Goal: Task Accomplishment & Management: Manage account settings

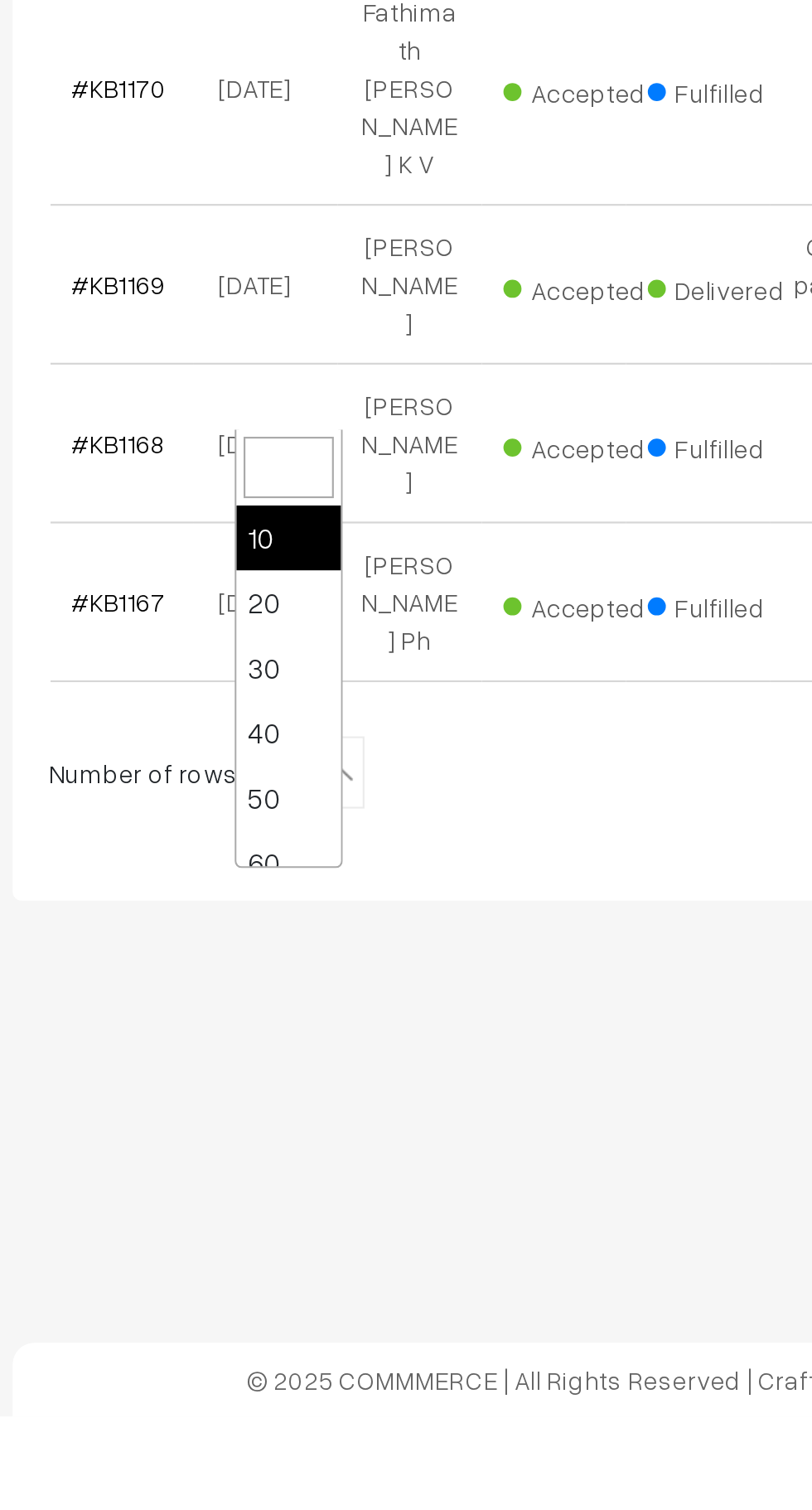
select select "100"
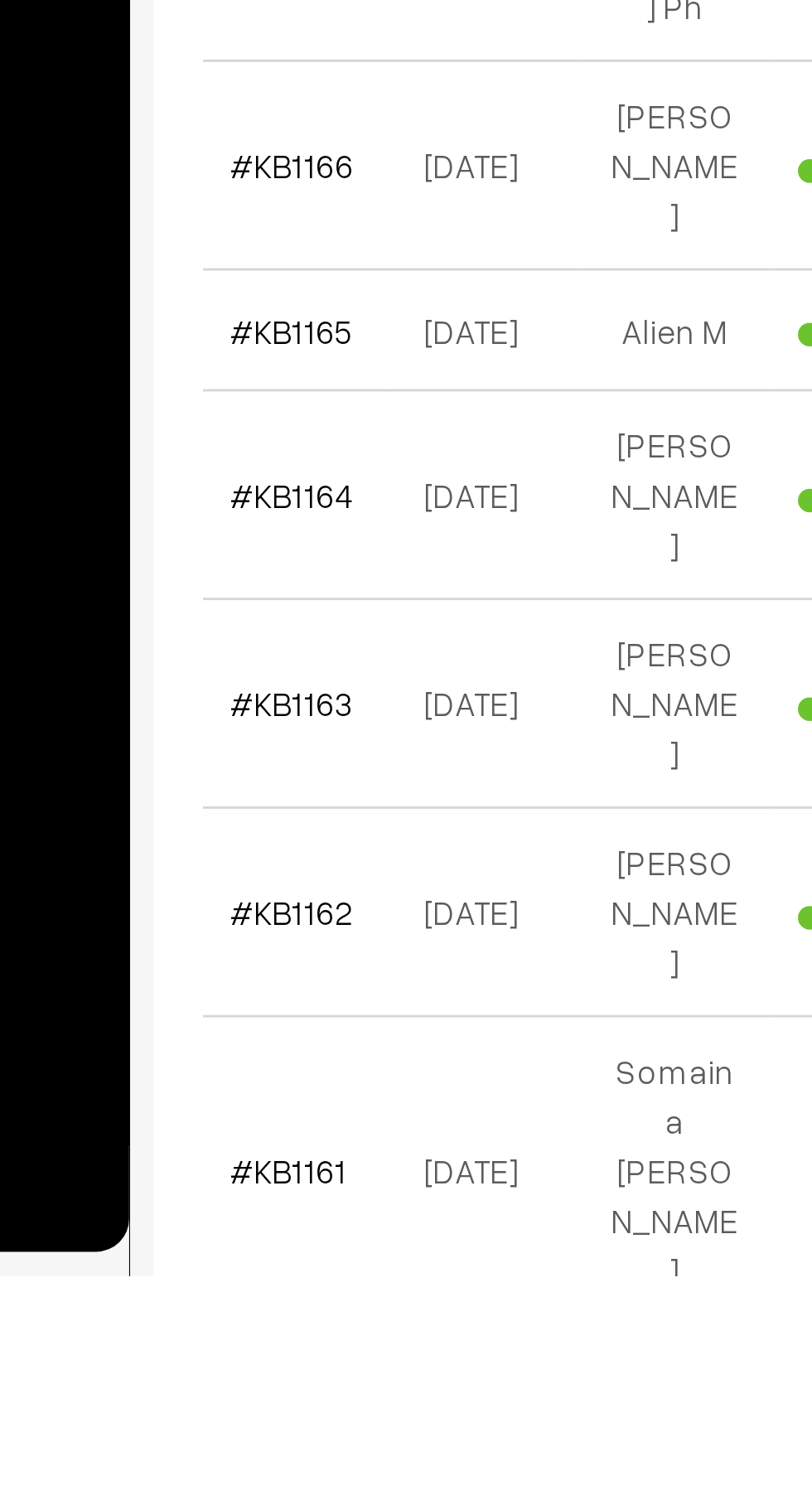
scroll to position [89, 0]
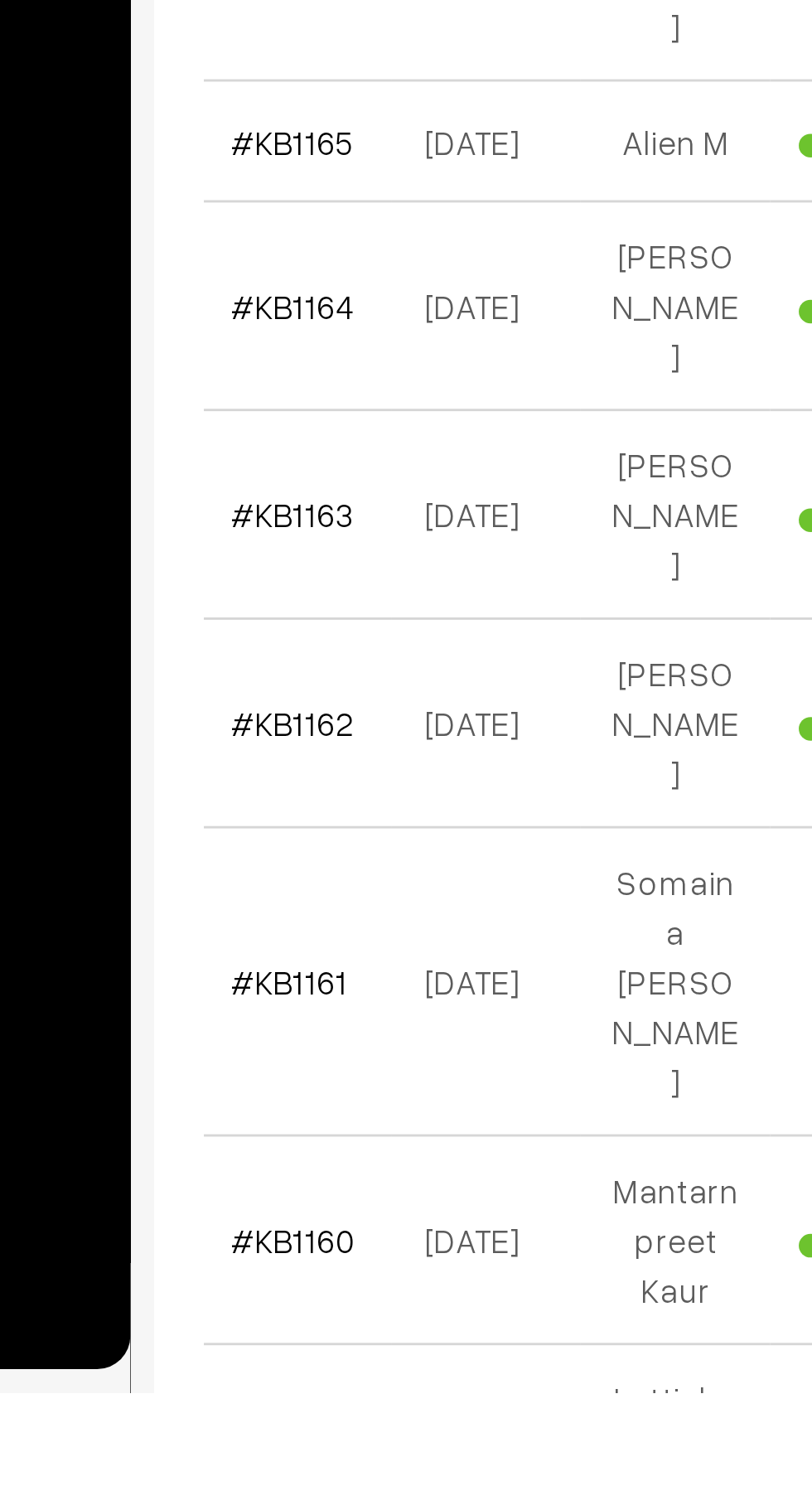
scroll to position [298, 0]
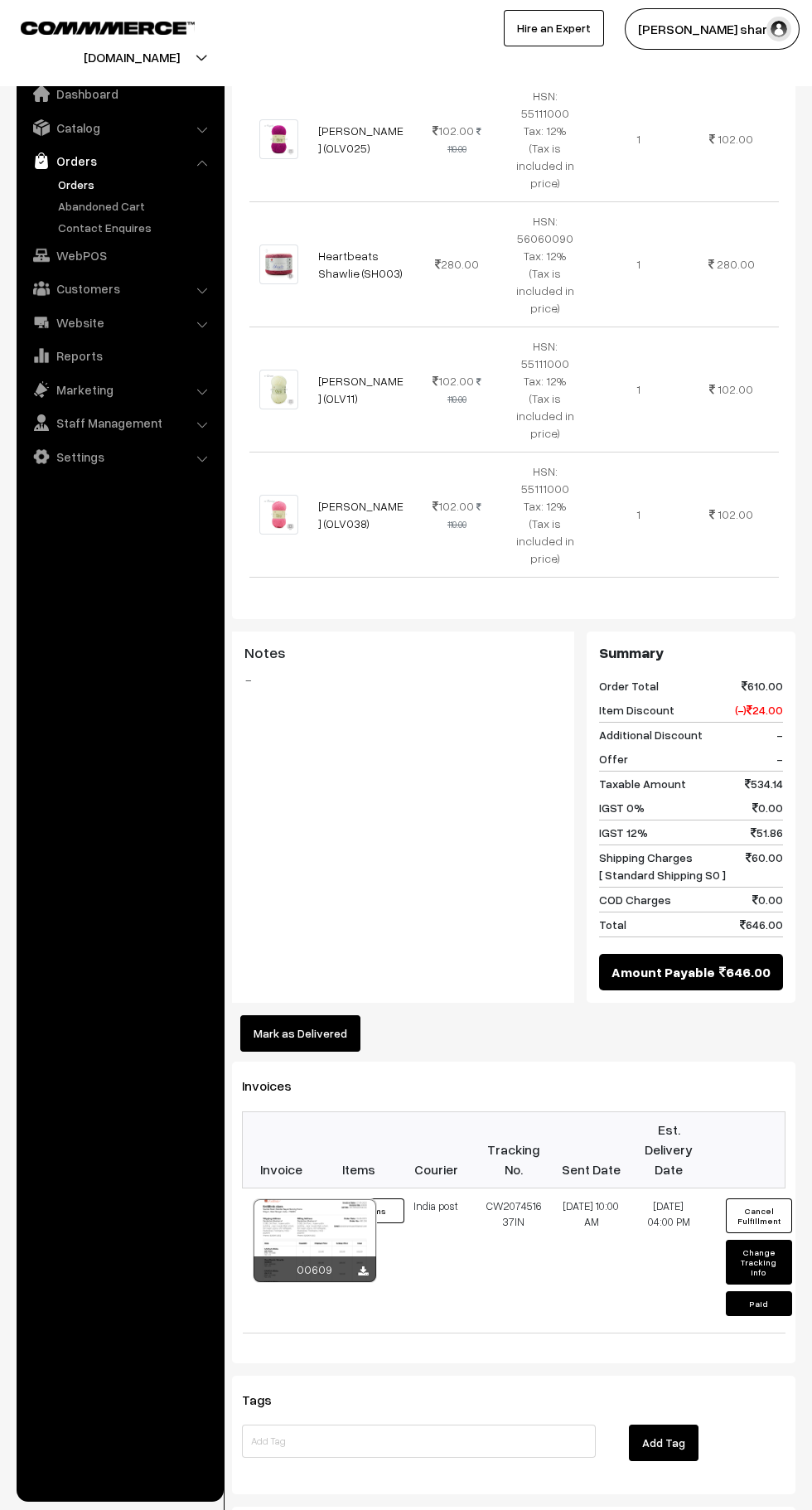
scroll to position [672, 0]
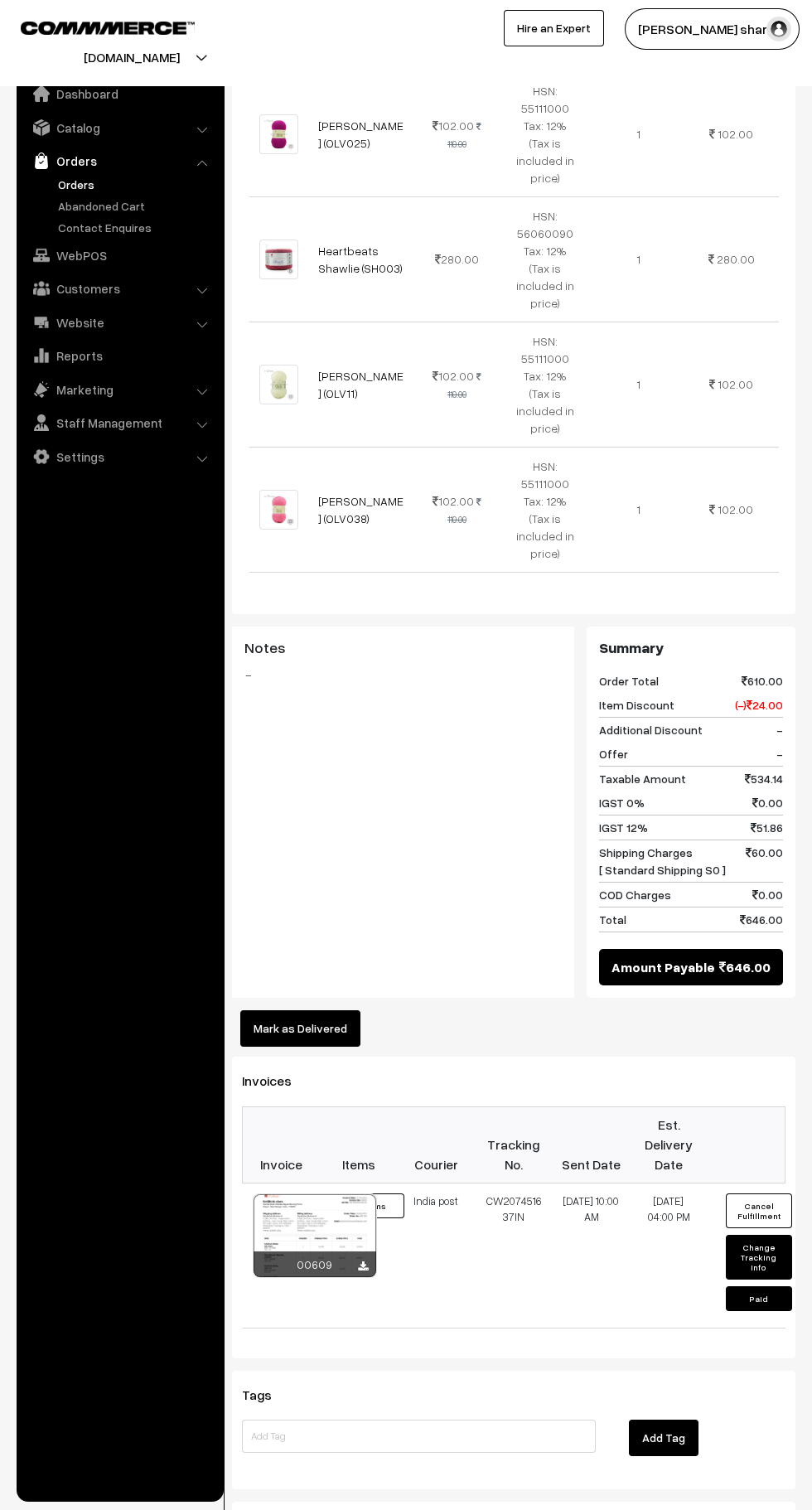
click at [309, 1010] on button "Mark as Delivered" at bounding box center [301, 1028] width 120 height 37
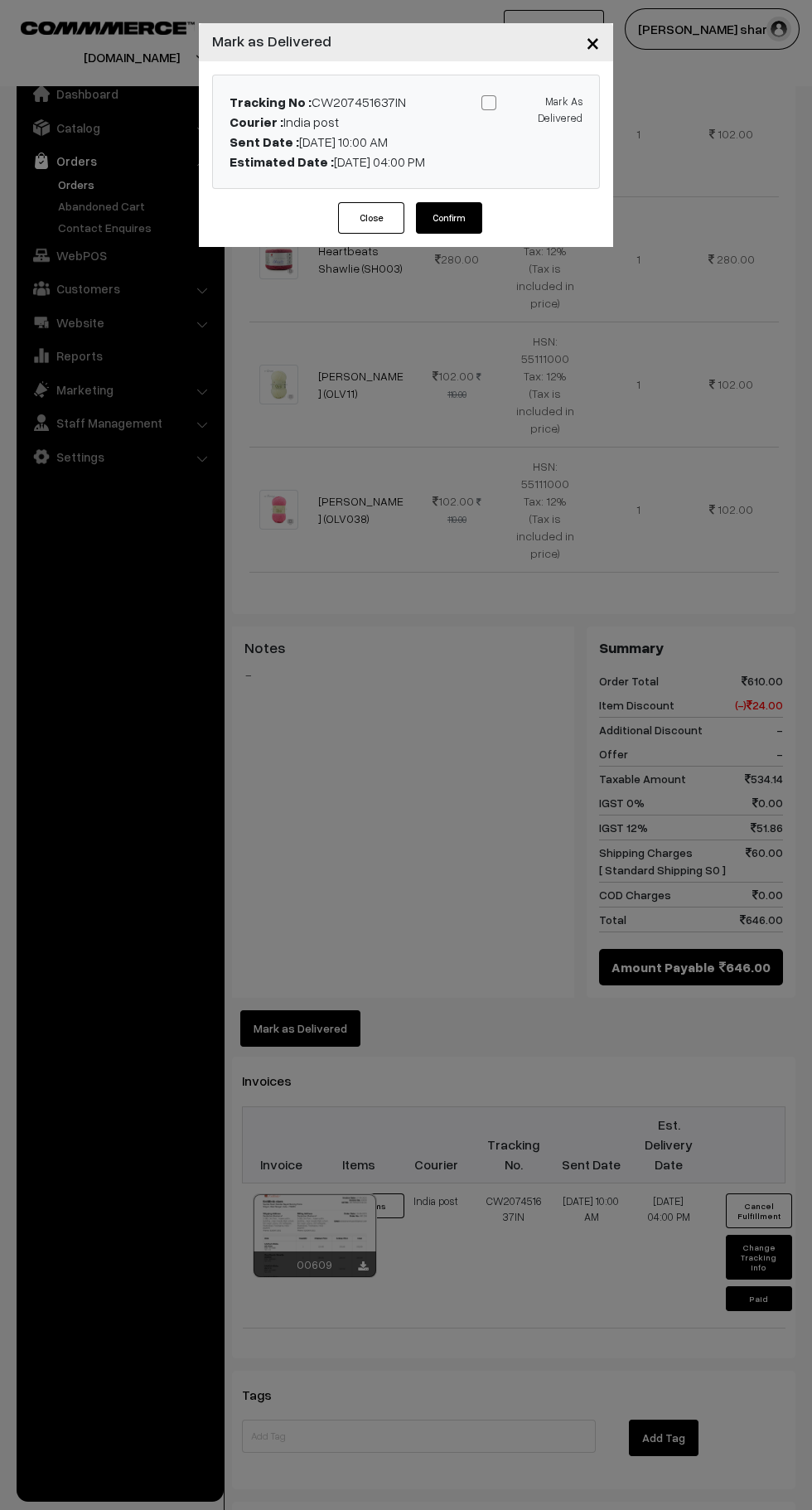
click at [488, 103] on span at bounding box center [488, 102] width 15 height 15
click at [523, 103] on input "Mark As Delivered" at bounding box center [528, 99] width 11 height 11
checkbox input "true"
click at [462, 223] on button "Confirm" at bounding box center [449, 218] width 66 height 32
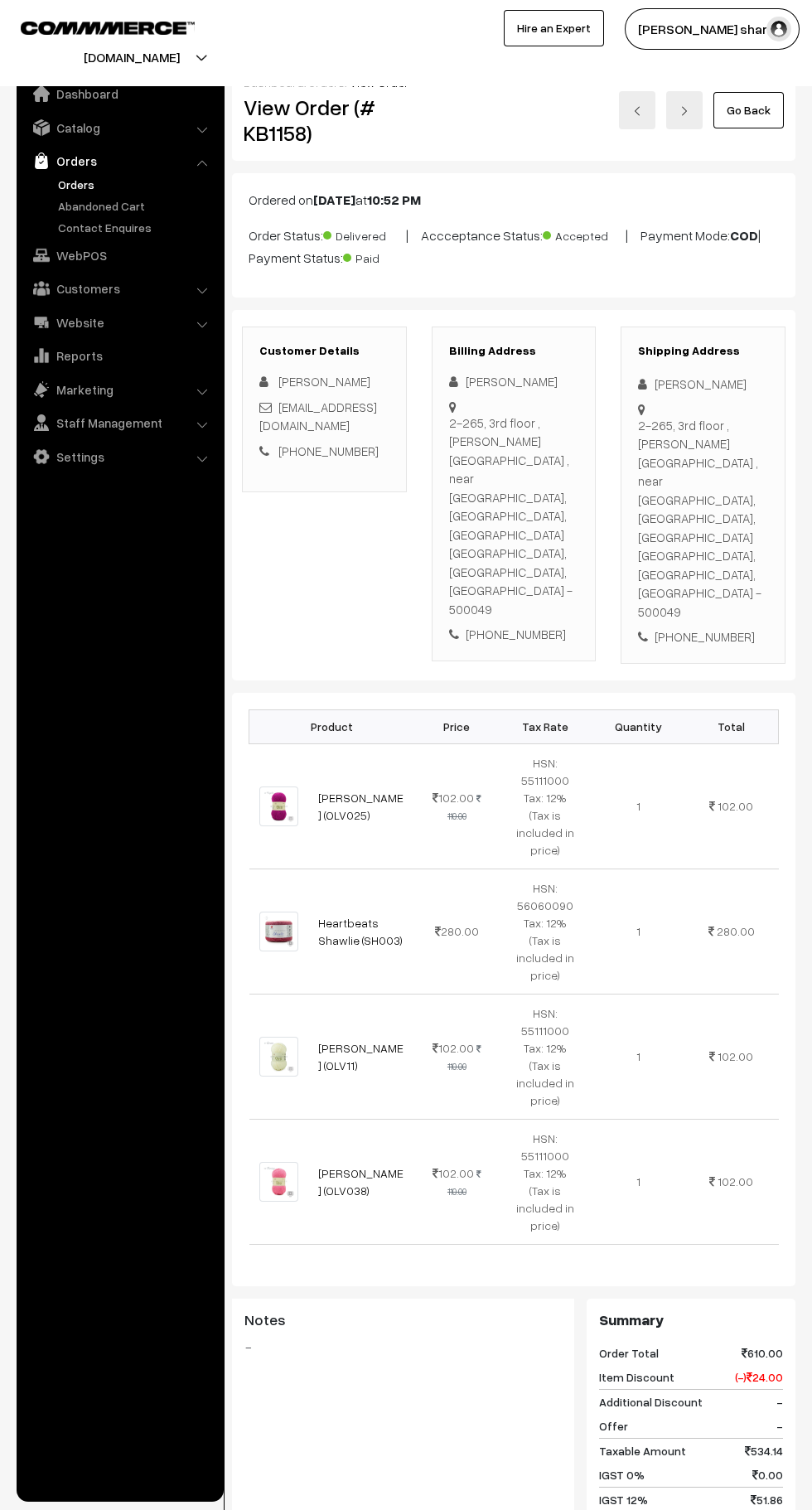
click at [749, 110] on link "Go Back" at bounding box center [749, 110] width 70 height 37
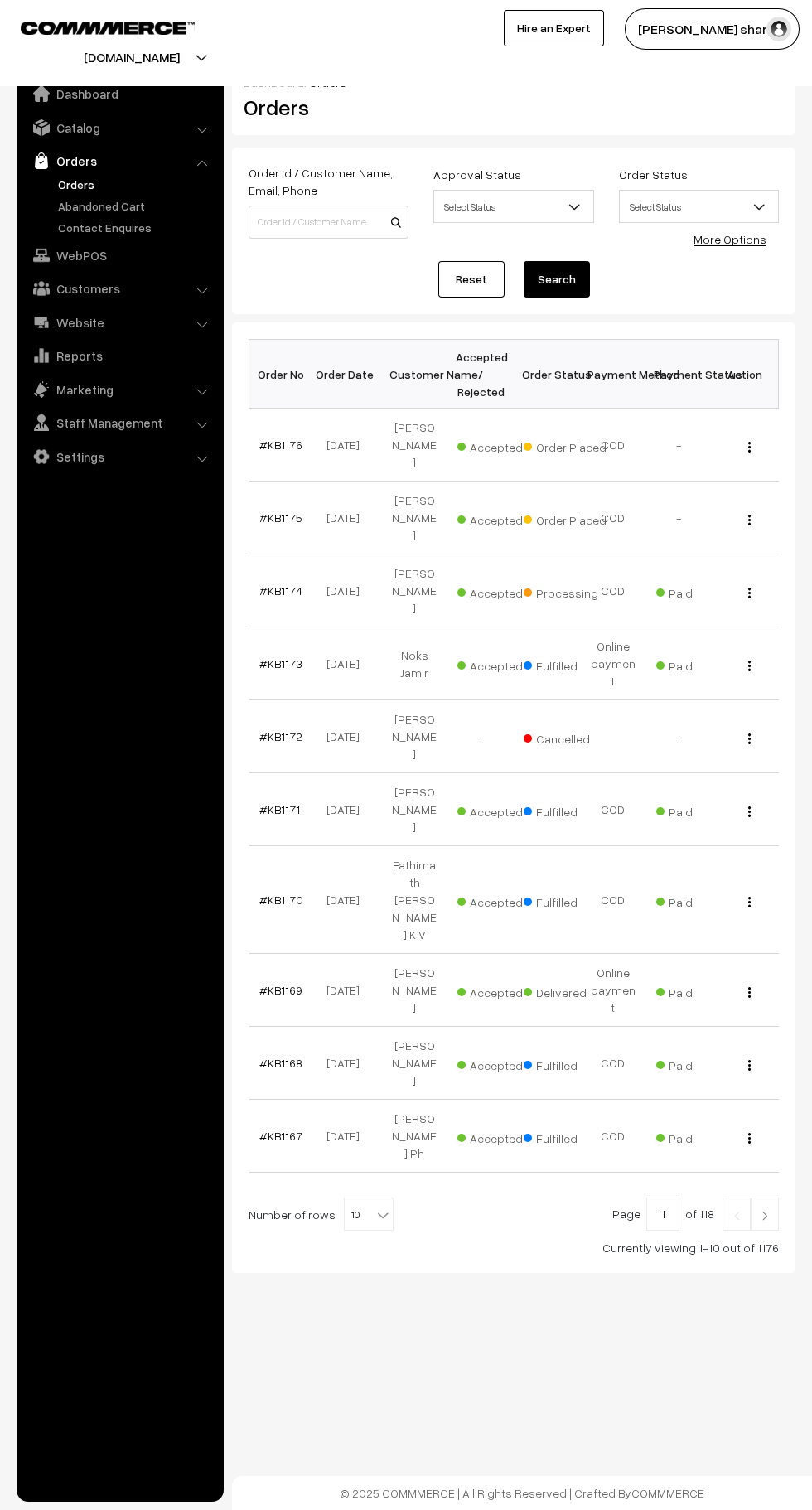
click at [356, 1199] on span "10" at bounding box center [368, 1215] width 48 height 33
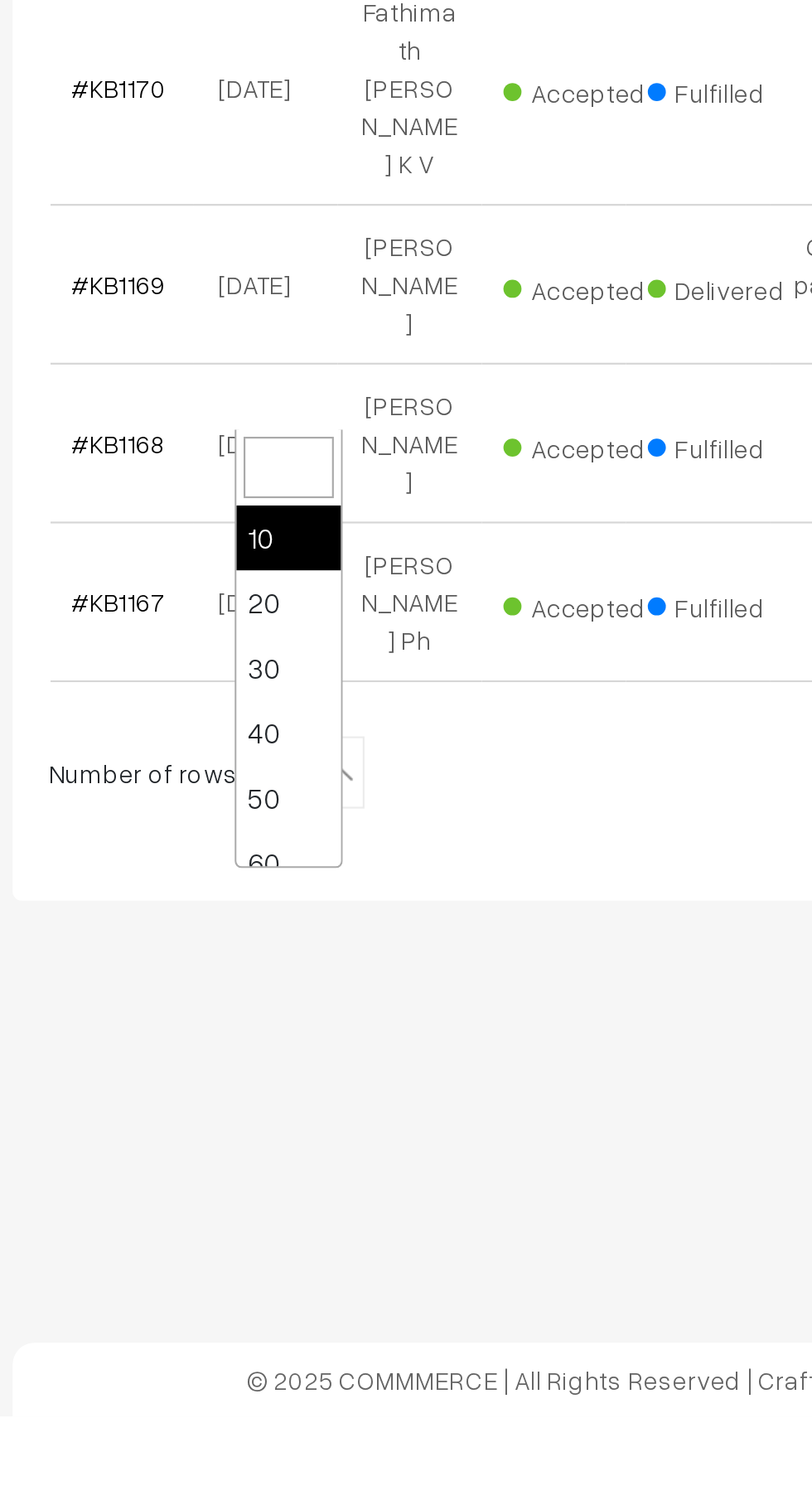
scroll to position [133, 0]
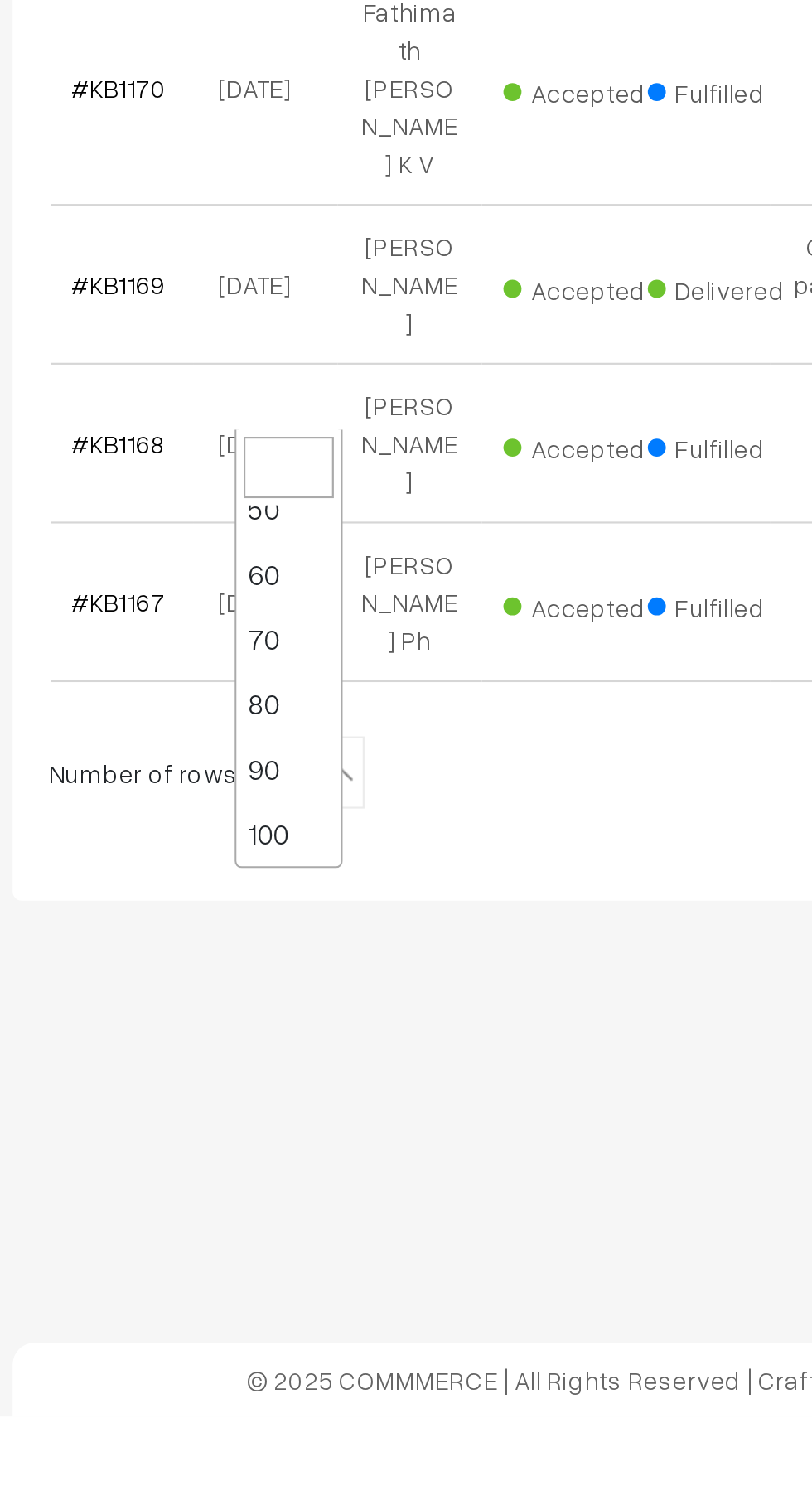
select select "100"
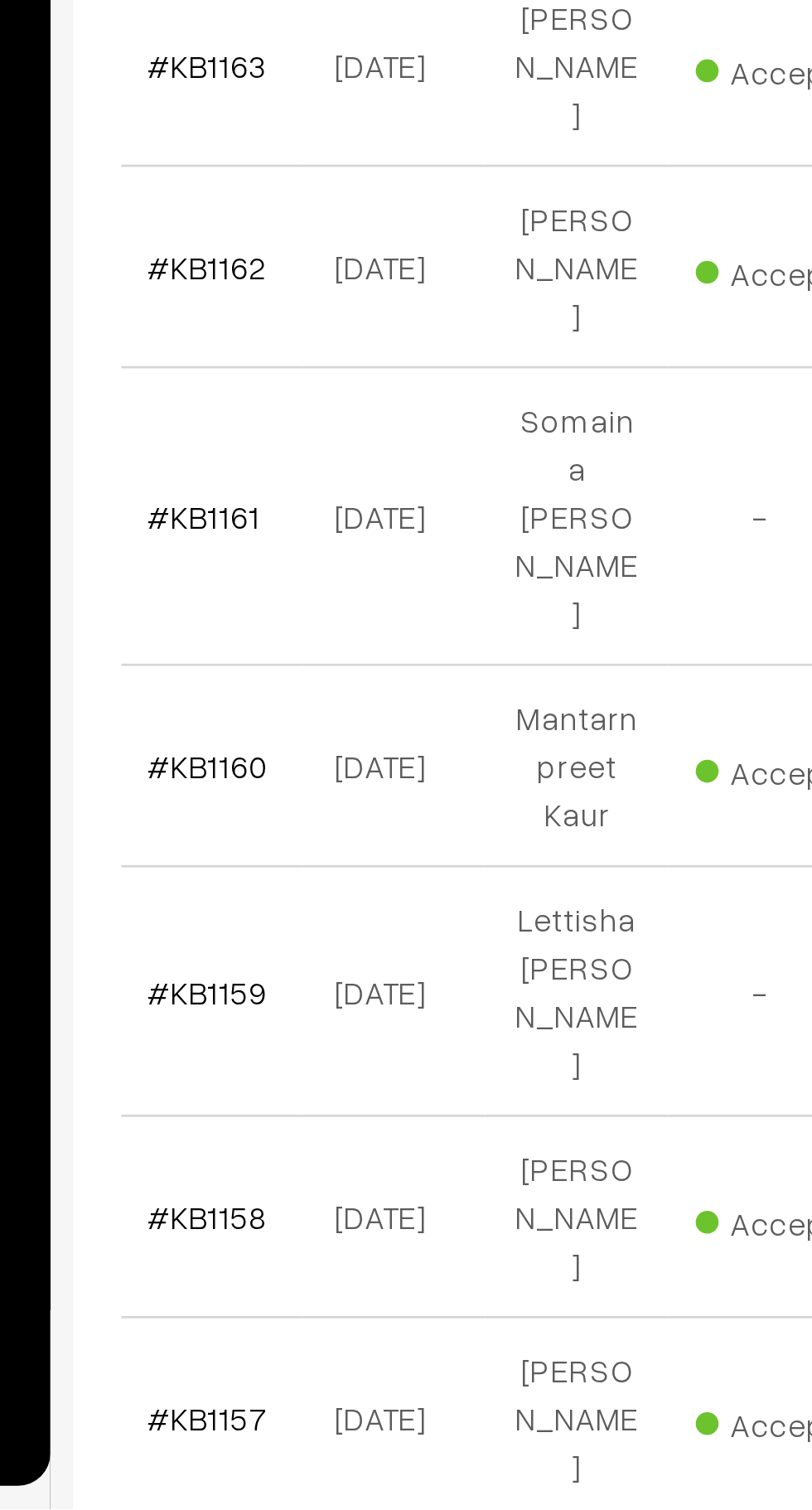
scroll to position [416, 0]
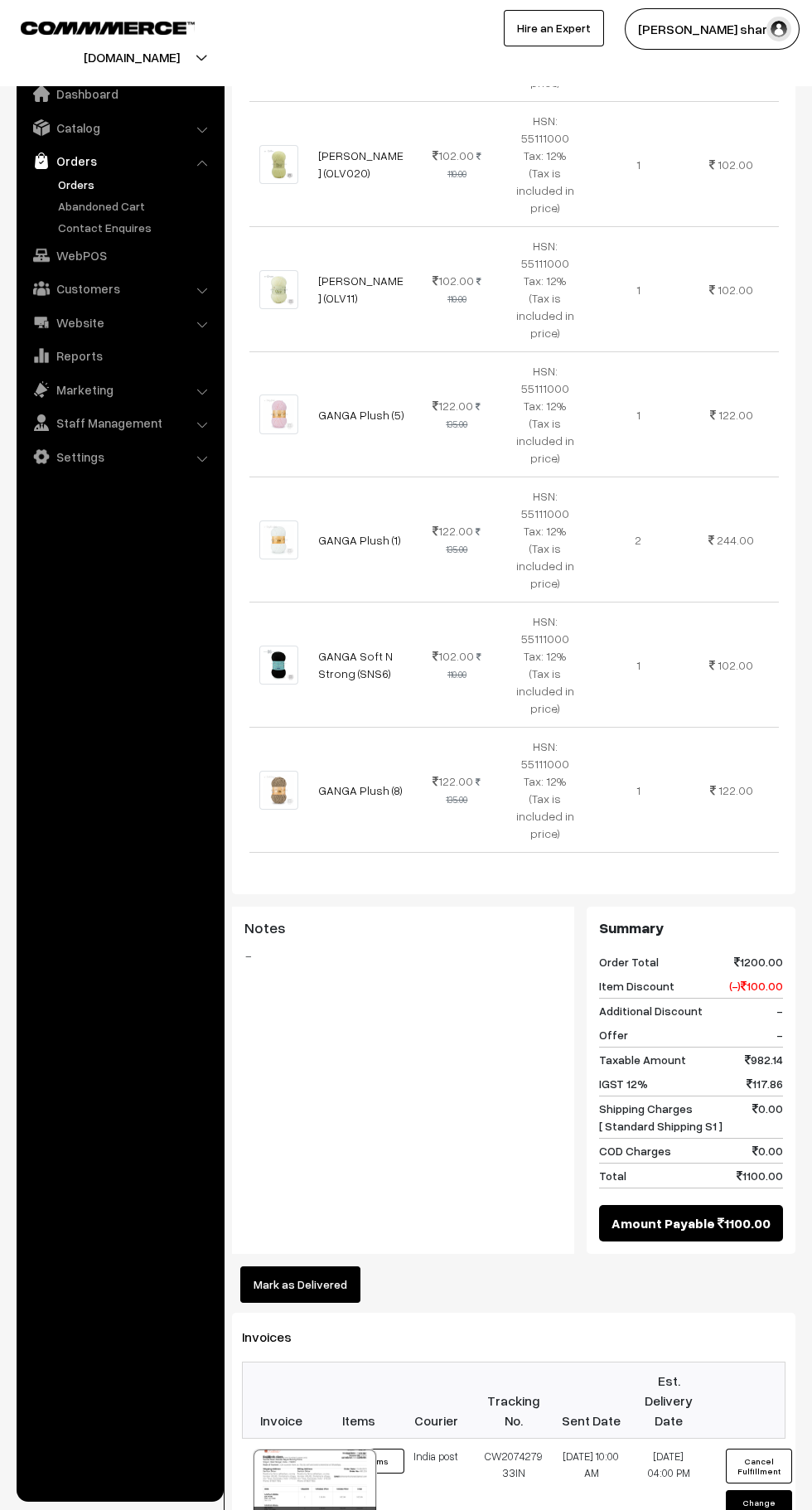
scroll to position [962, 0]
click at [311, 1266] on button "Mark as Delivered" at bounding box center [301, 1284] width 120 height 37
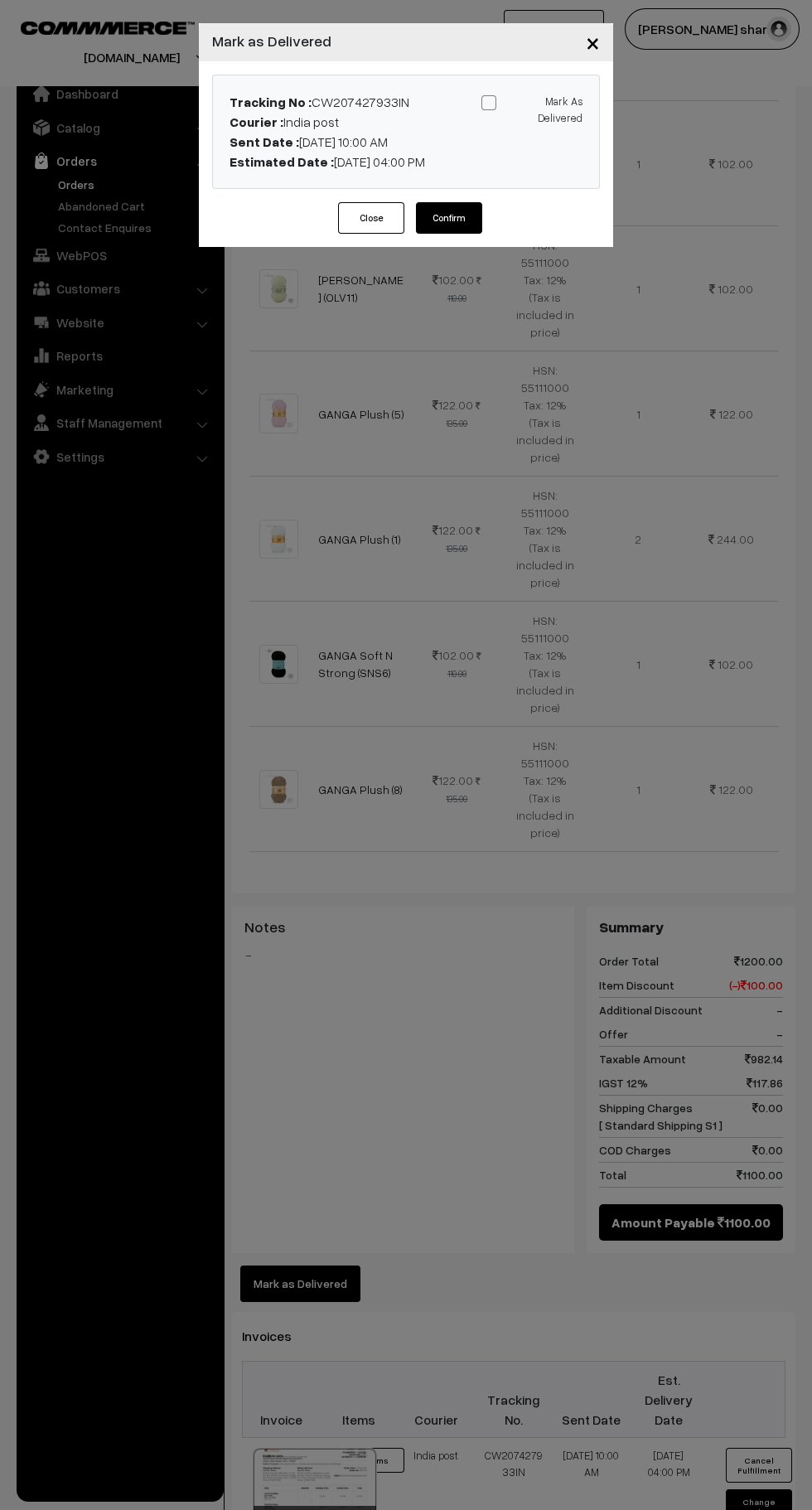
click at [488, 103] on span at bounding box center [488, 102] width 15 height 15
click at [523, 103] on input "Mark As Delivered" at bounding box center [528, 99] width 11 height 11
checkbox input "true"
click at [449, 217] on button "Confirm" at bounding box center [449, 218] width 66 height 32
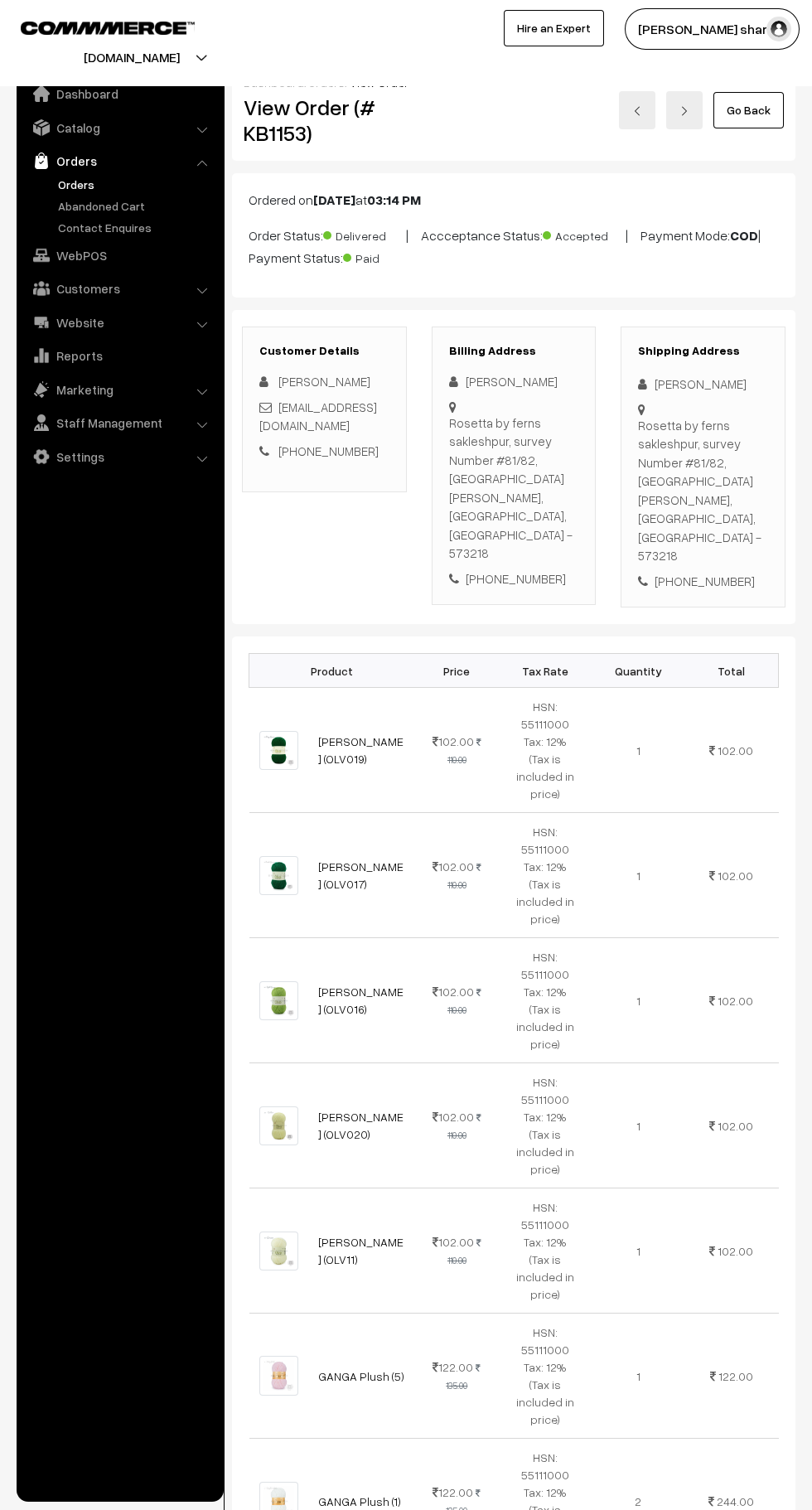
click at [757, 109] on link "Go Back" at bounding box center [749, 110] width 70 height 37
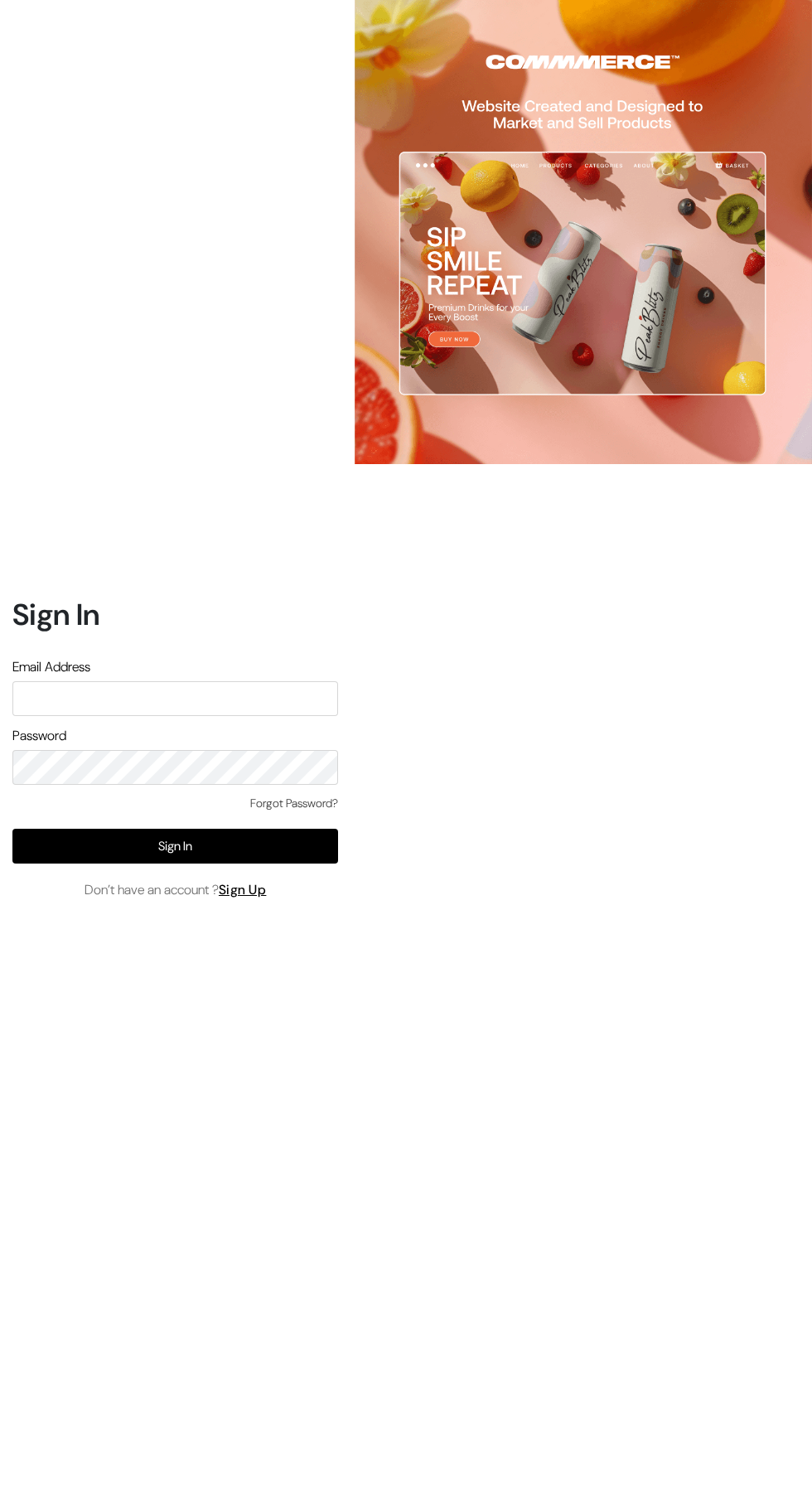
click at [218, 716] on input "text" at bounding box center [176, 698] width 325 height 35
type input "santoshisharma398@gmail.com"
click at [242, 864] on button "Sign In" at bounding box center [176, 846] width 325 height 35
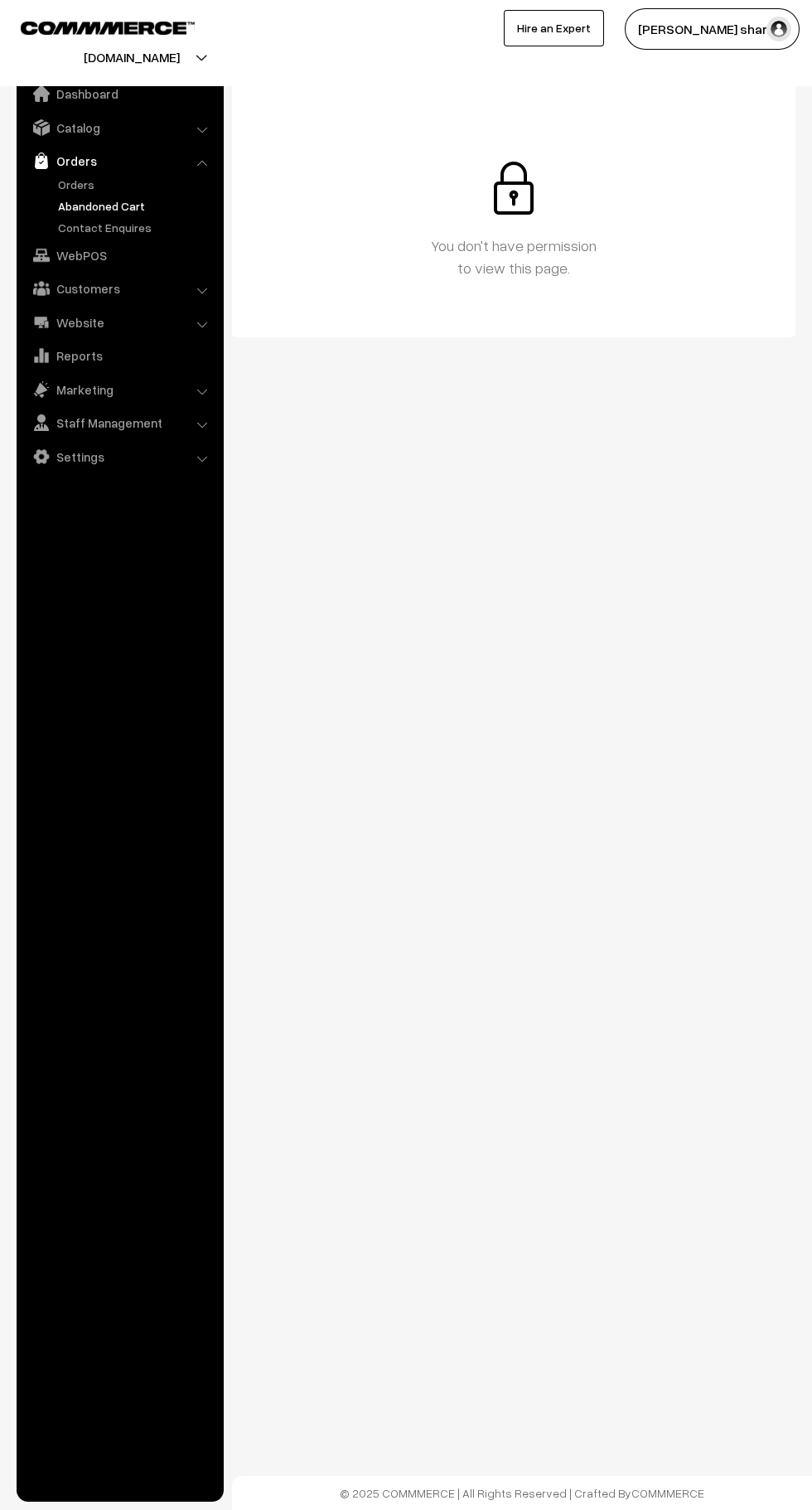
click at [107, 184] on link "Orders" at bounding box center [136, 184] width 164 height 17
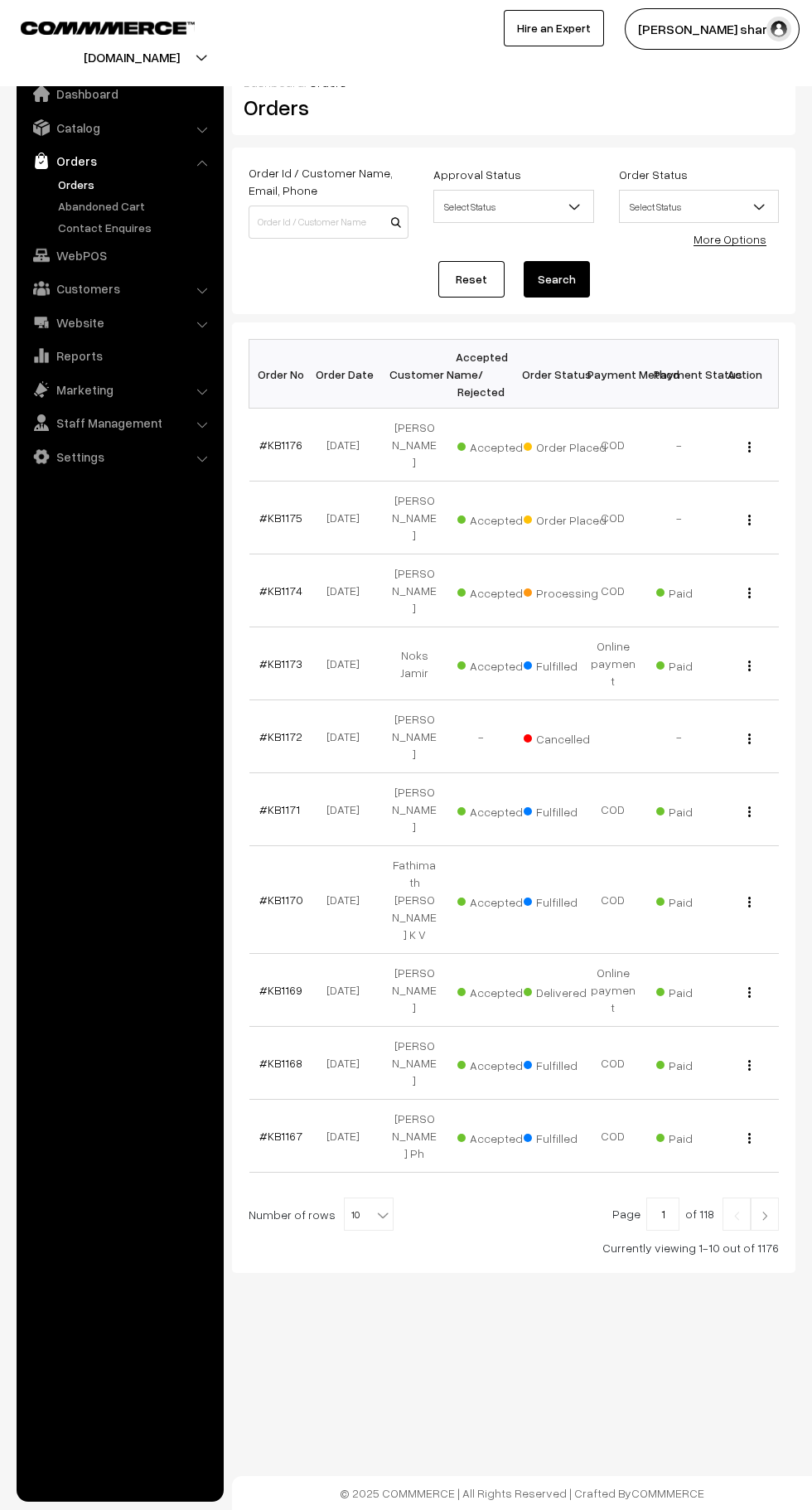
click at [374, 1207] on b at bounding box center [382, 1214] width 16 height 16
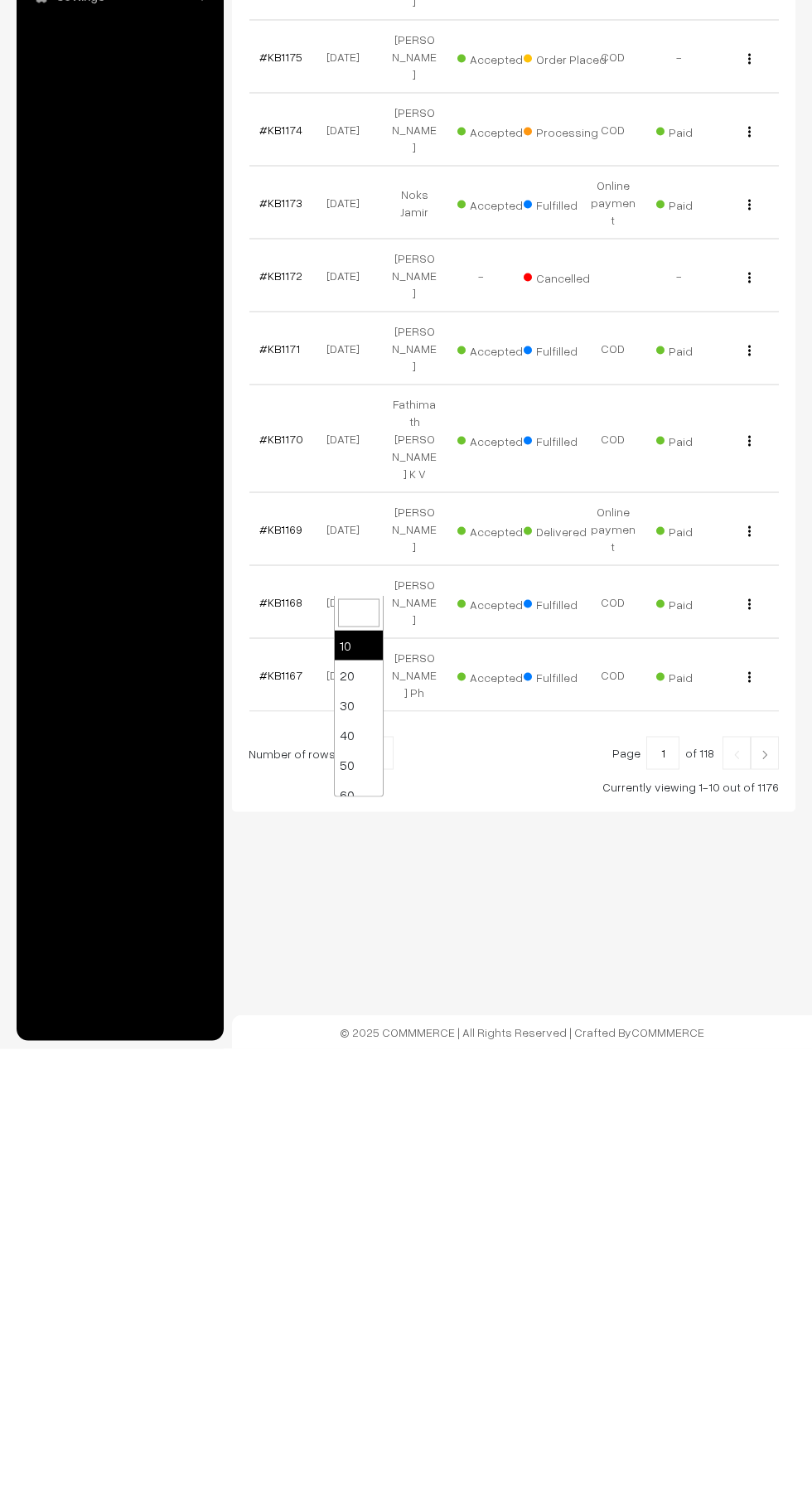
scroll to position [133, 0]
select select "100"
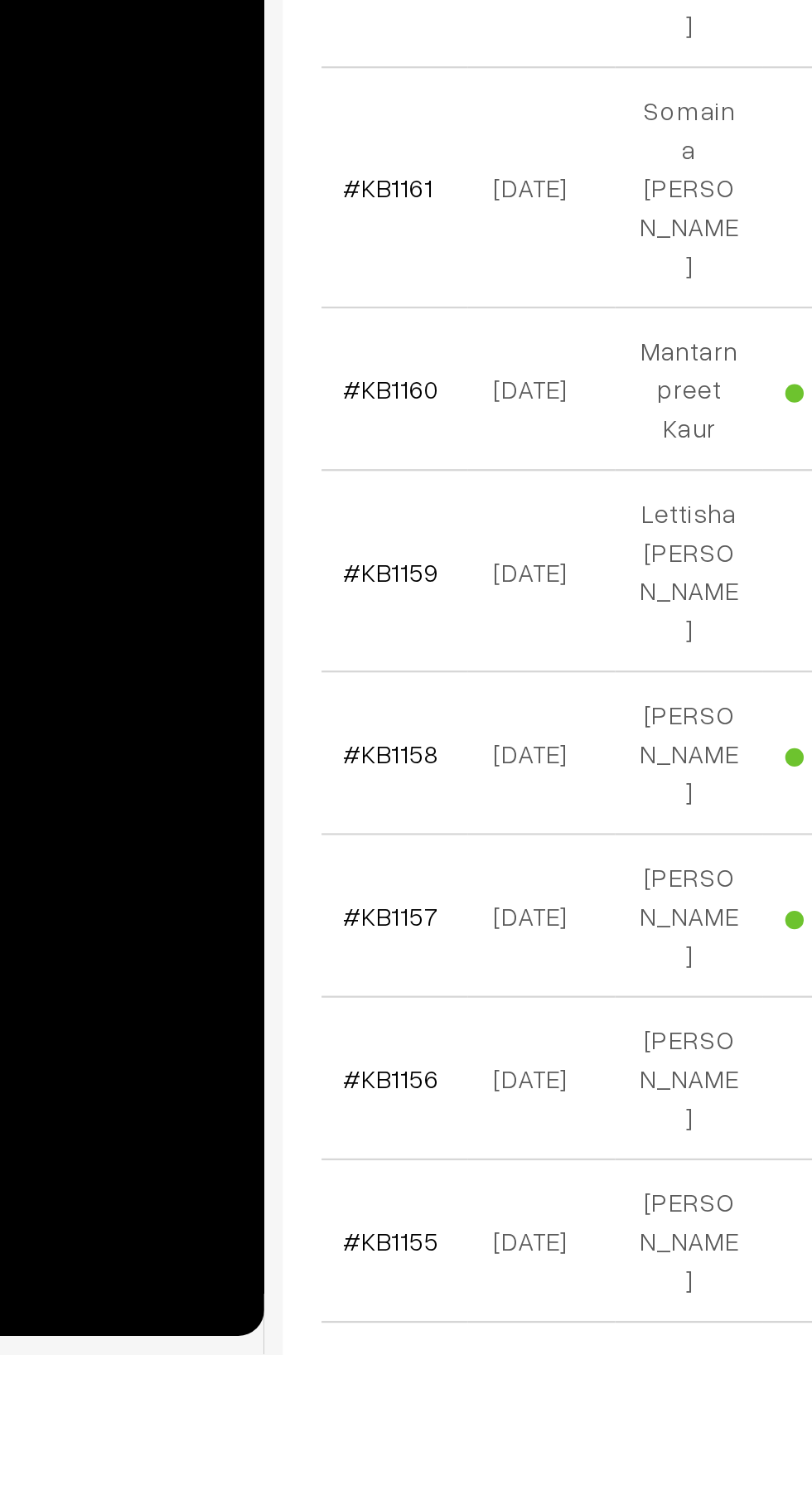
scroll to position [573, 0]
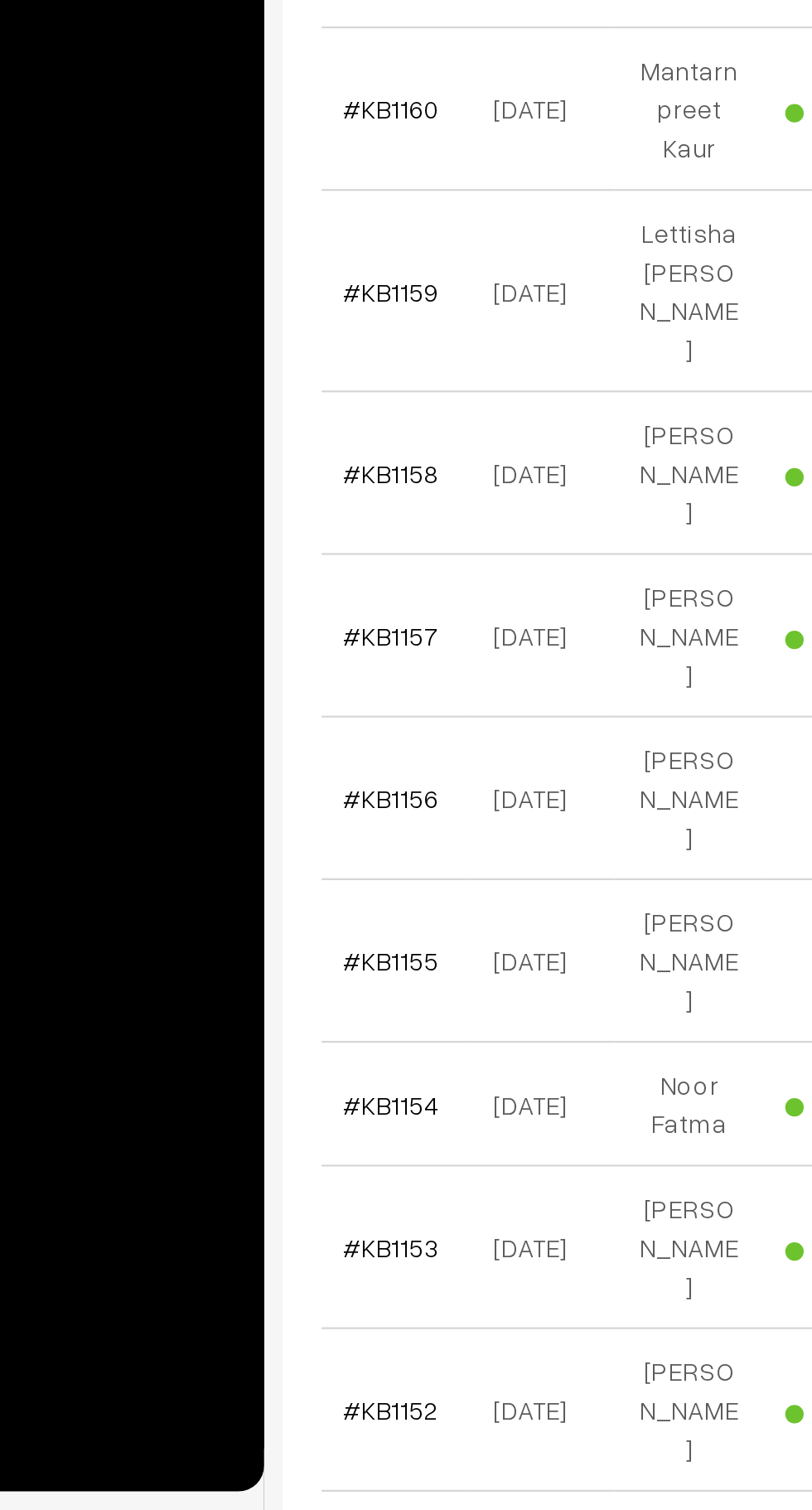
scroll to position [769, 0]
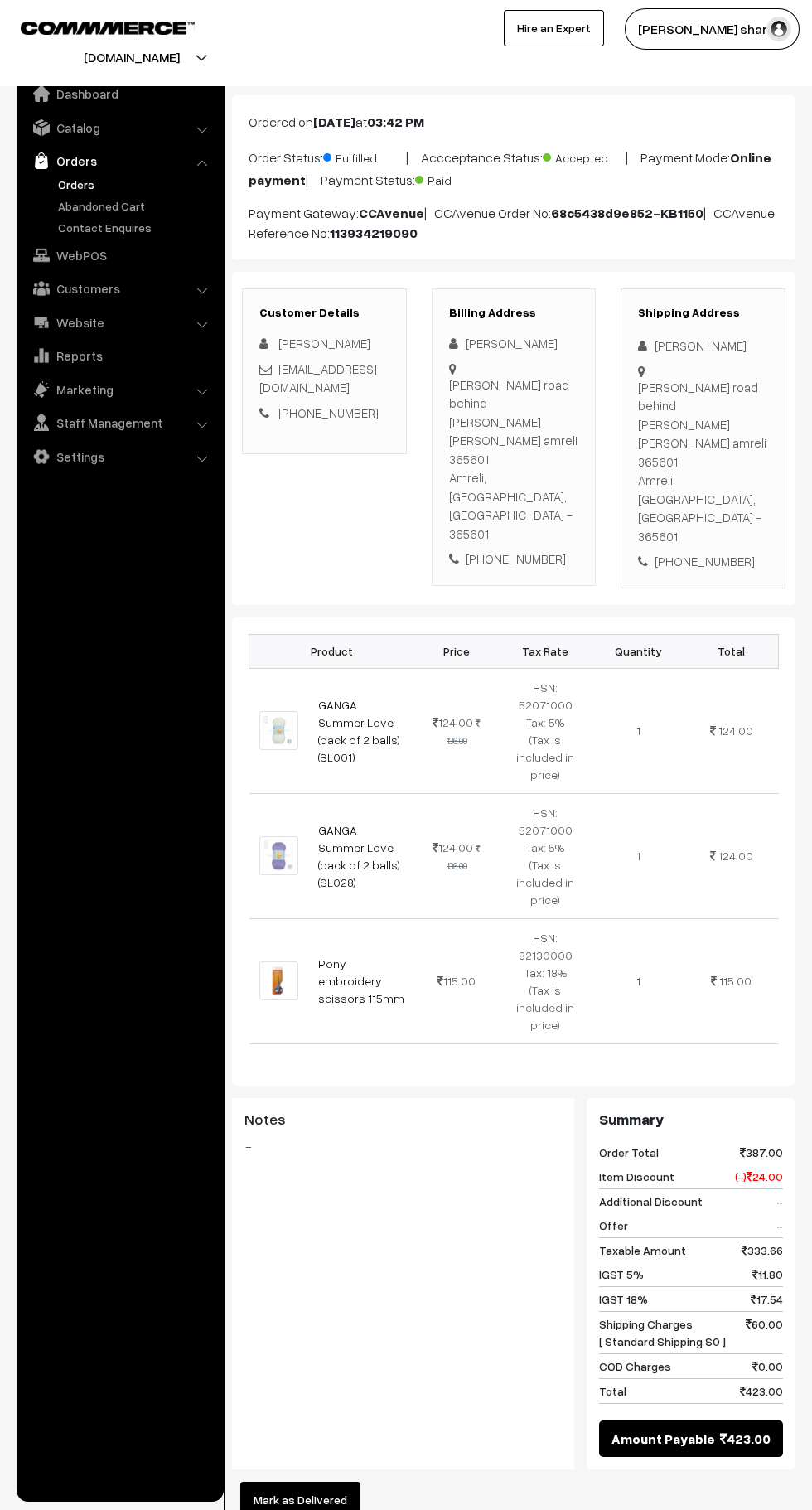
scroll to position [215, 0]
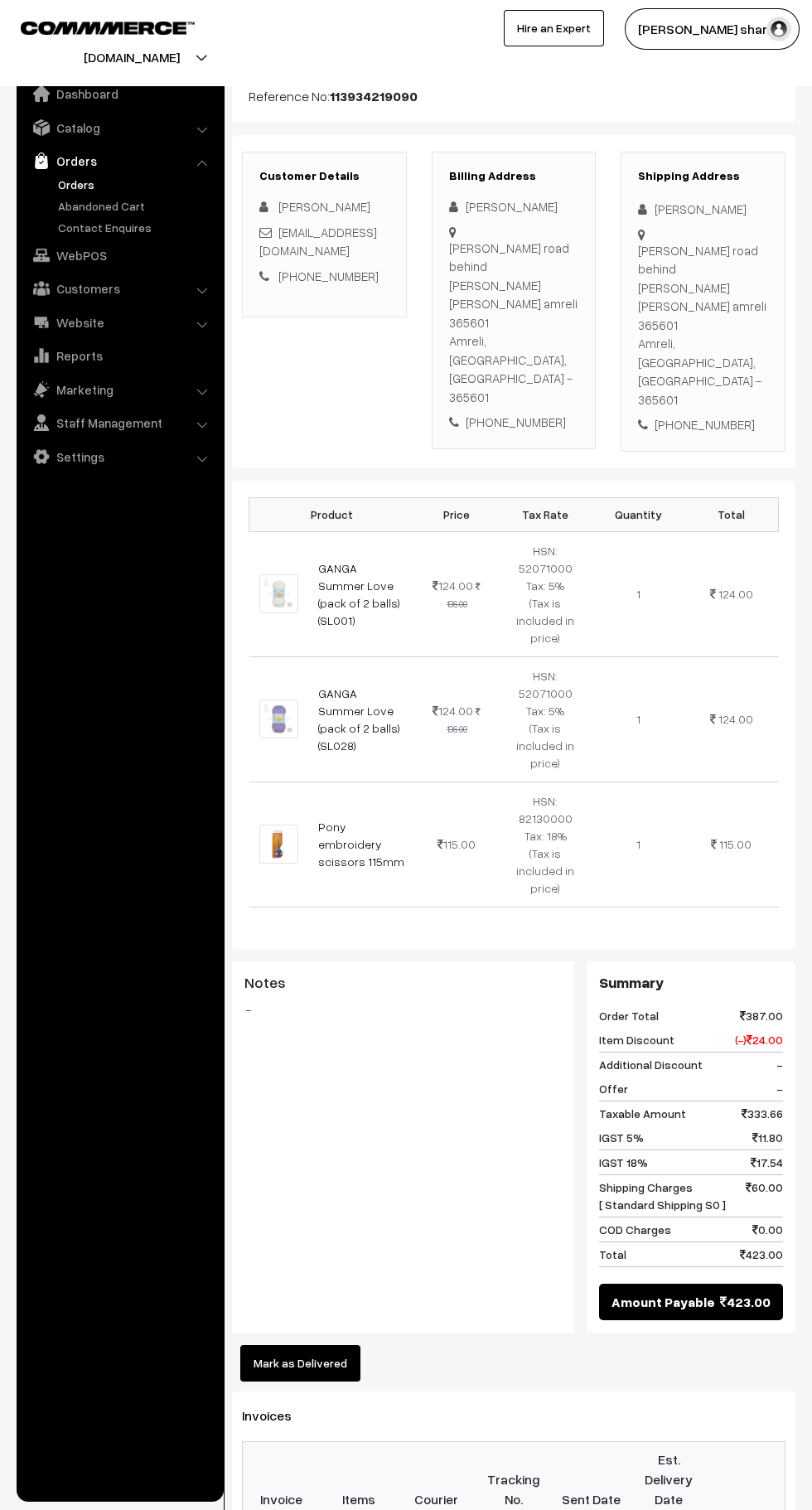
click at [320, 1345] on button "Mark as Delivered" at bounding box center [301, 1363] width 120 height 37
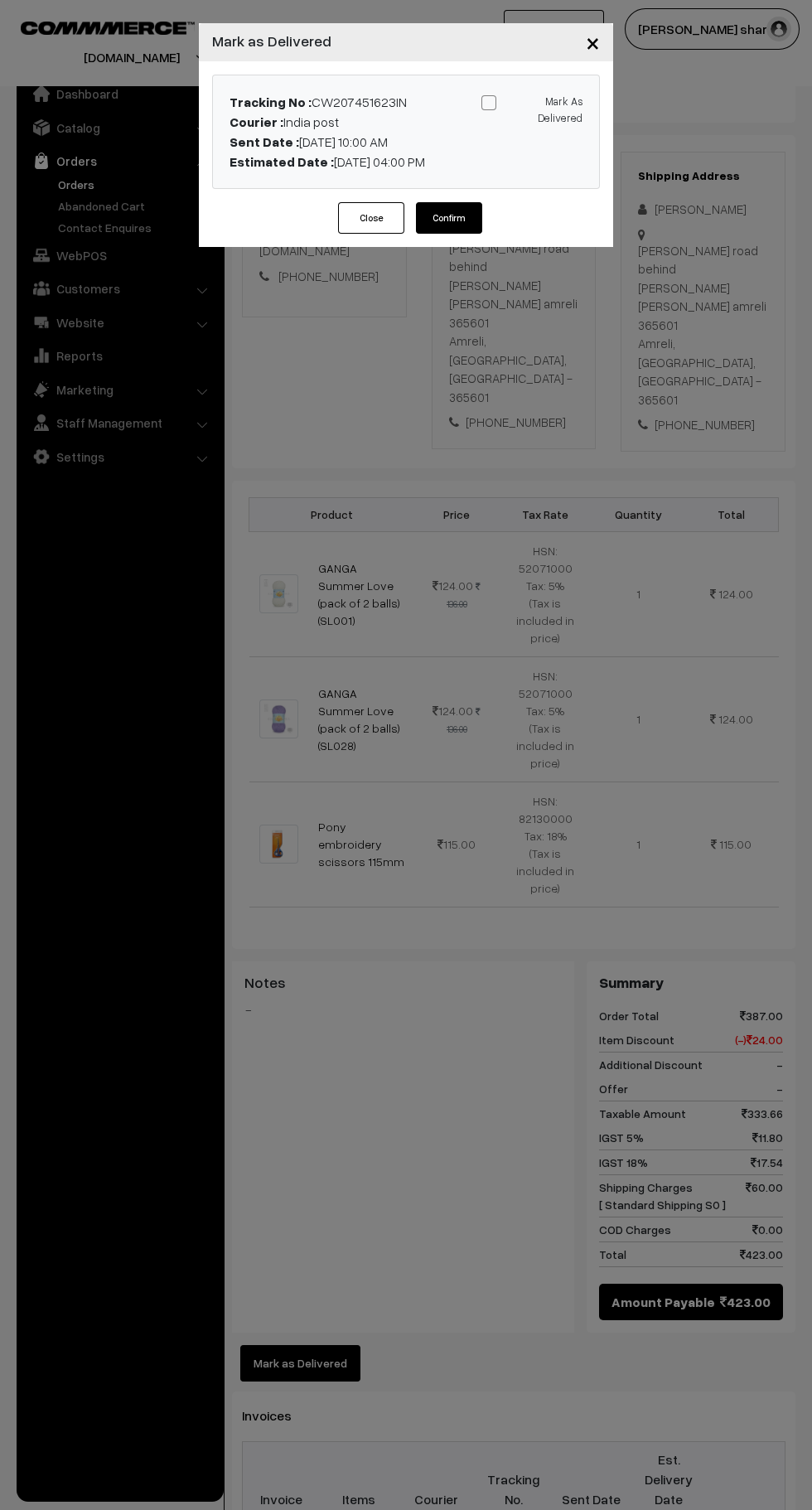
click at [499, 121] on label "Mark As Delivered" at bounding box center [532, 109] width 101 height 34
click at [523, 105] on input "Mark As Delivered" at bounding box center [528, 99] width 11 height 11
checkbox input "true"
click at [476, 216] on button "Confirm" at bounding box center [449, 218] width 66 height 32
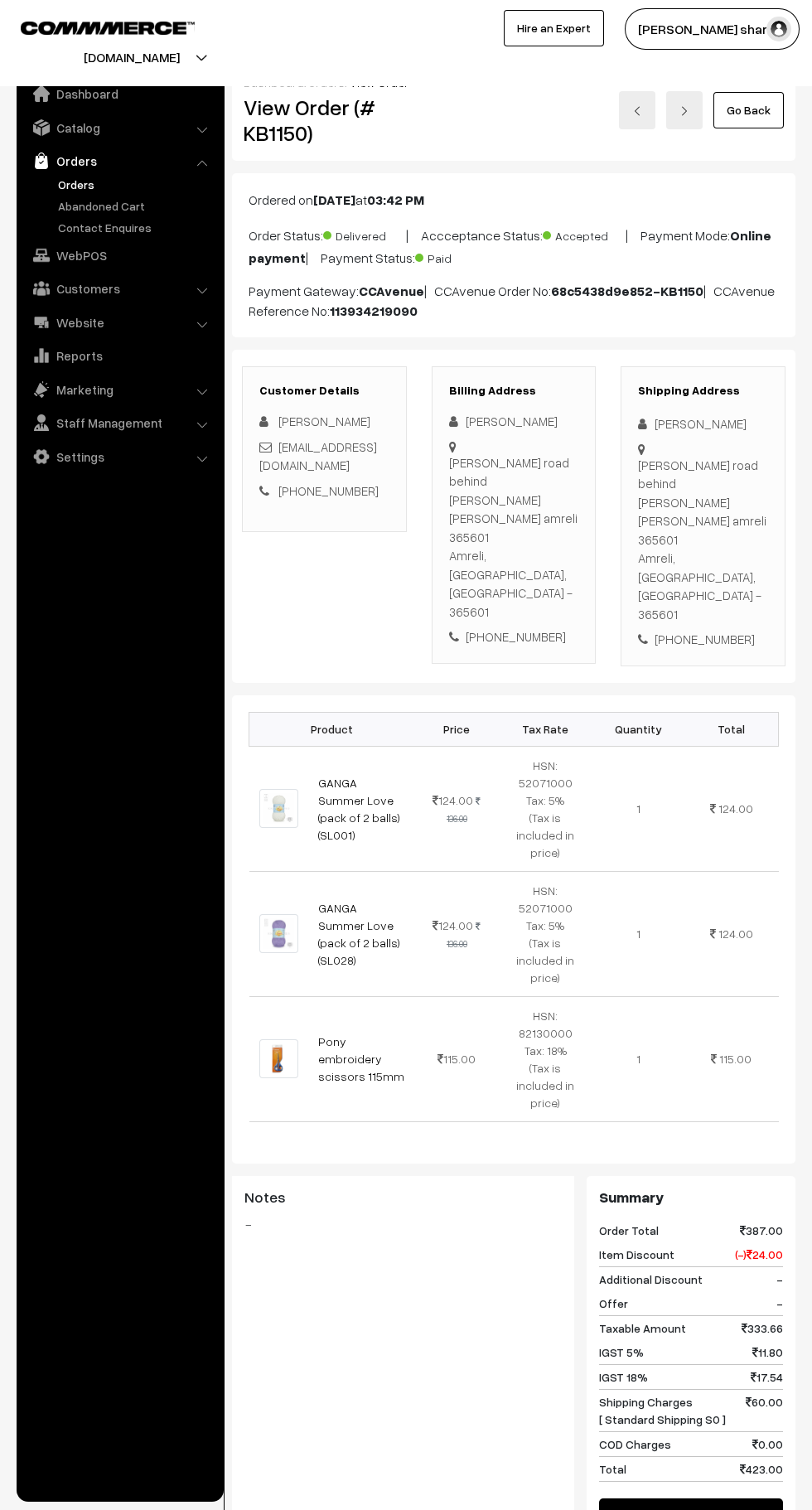
click at [751, 114] on link "Go Back" at bounding box center [749, 110] width 70 height 37
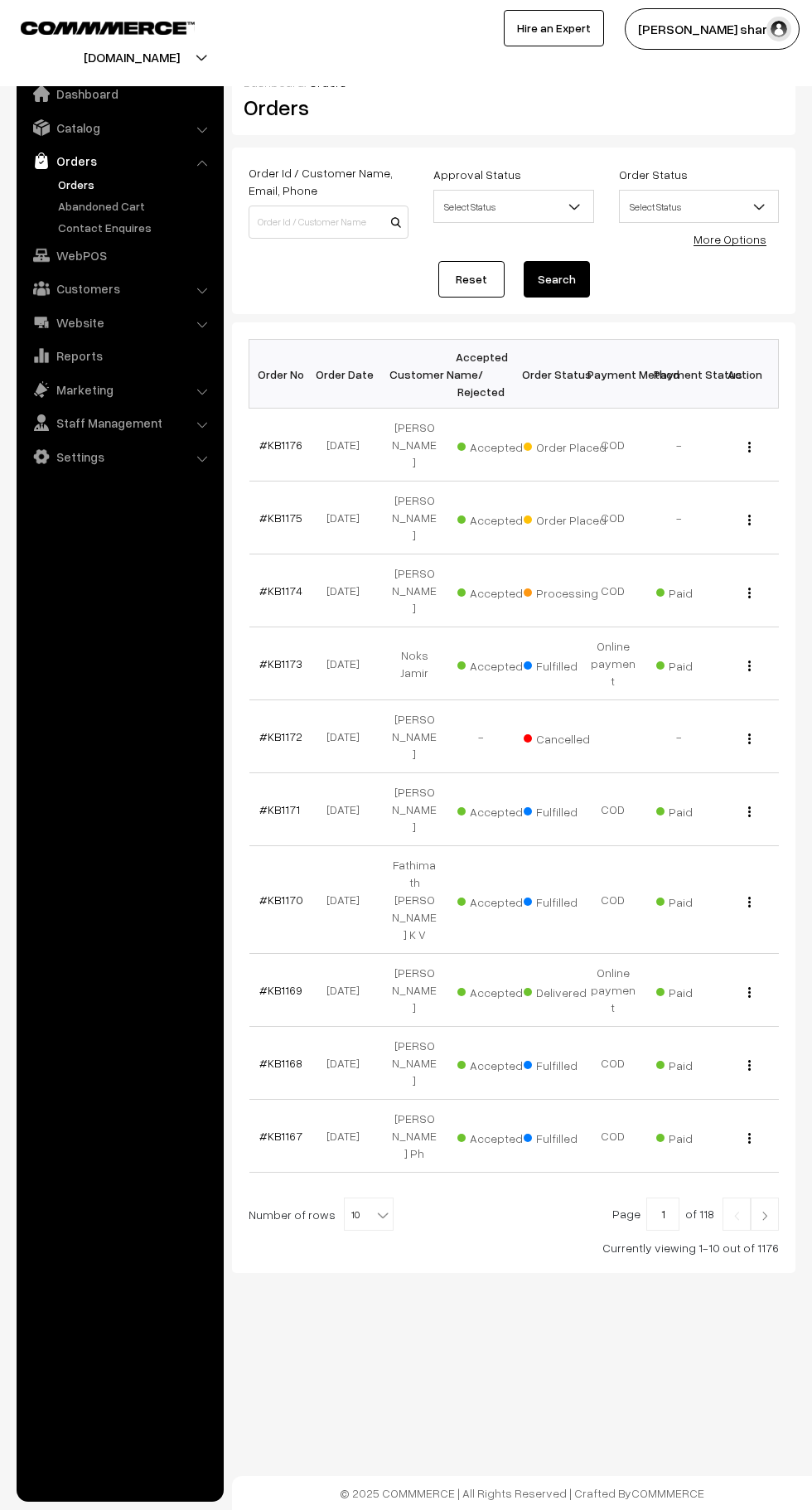
click at [377, 1207] on b at bounding box center [382, 1214] width 16 height 16
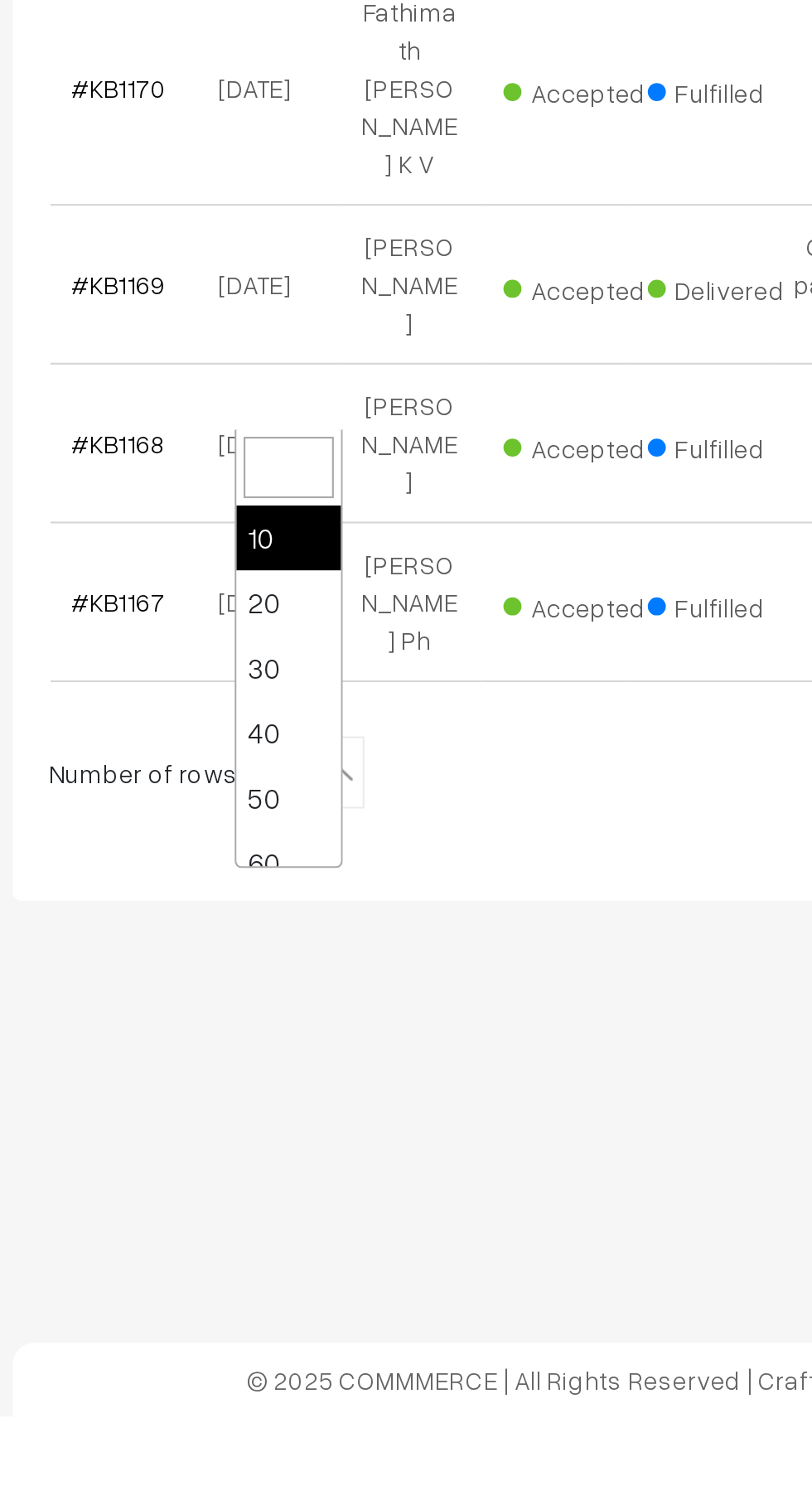
scroll to position [133, 0]
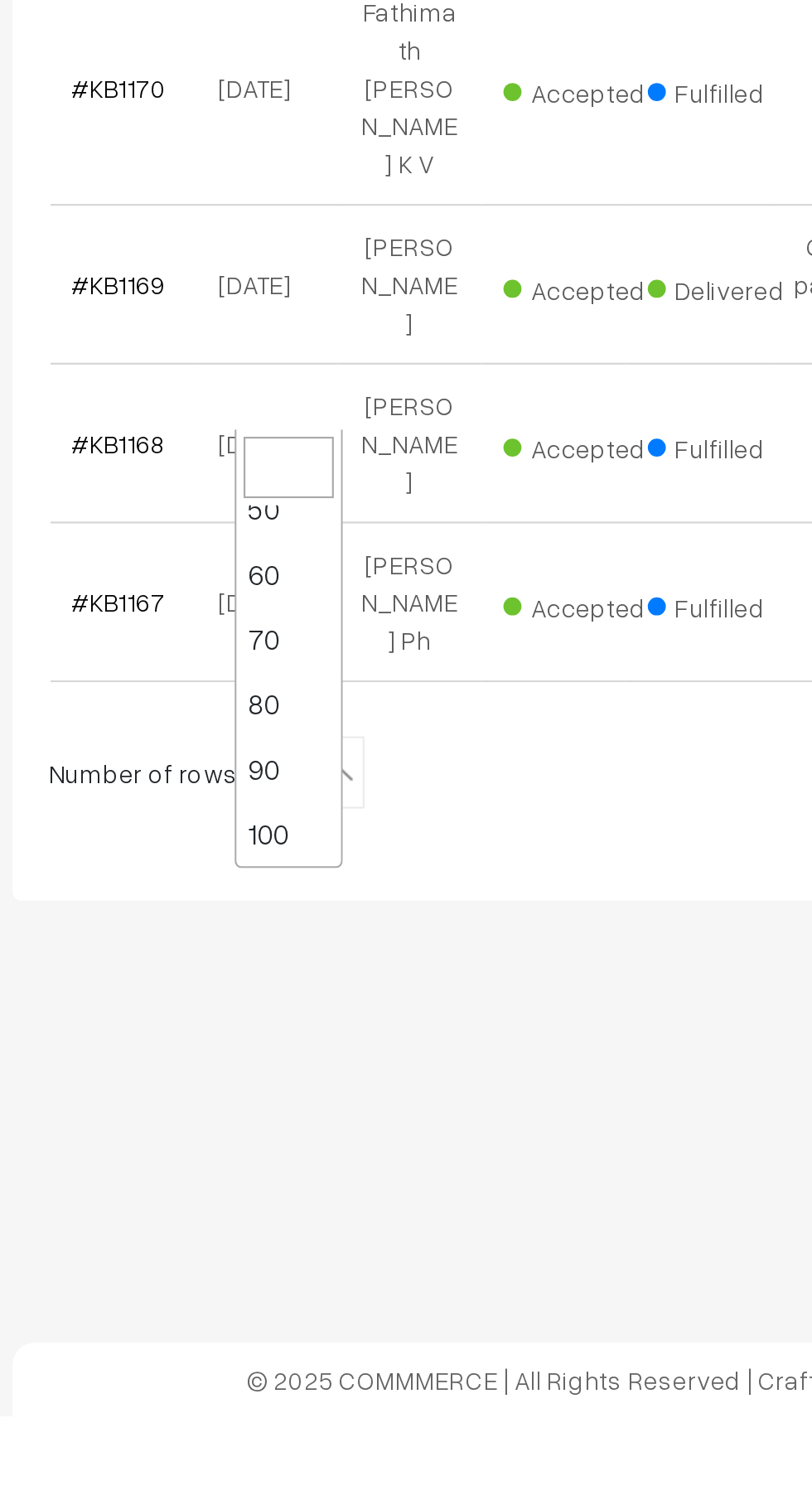
select select "100"
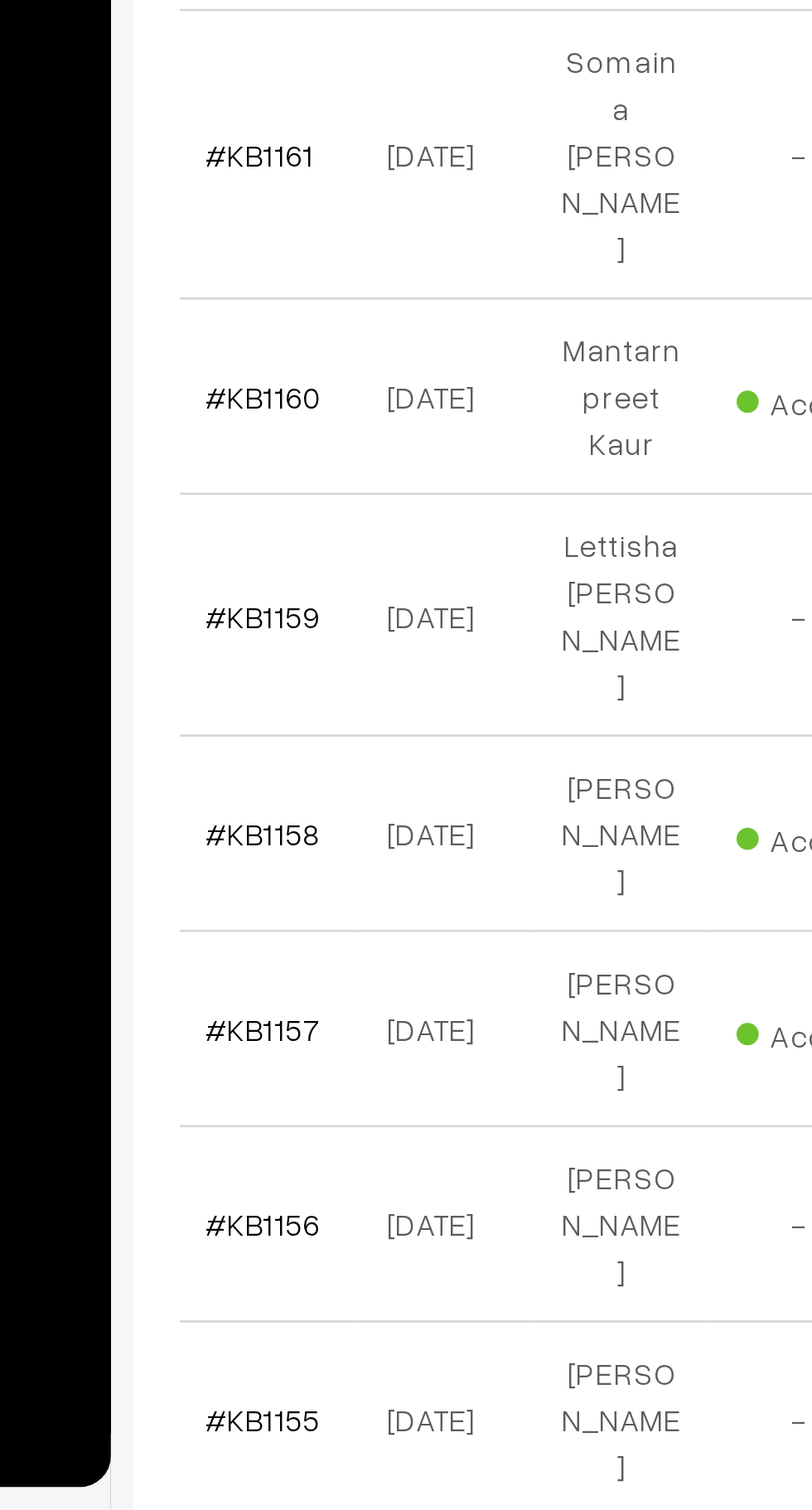
scroll to position [558, 0]
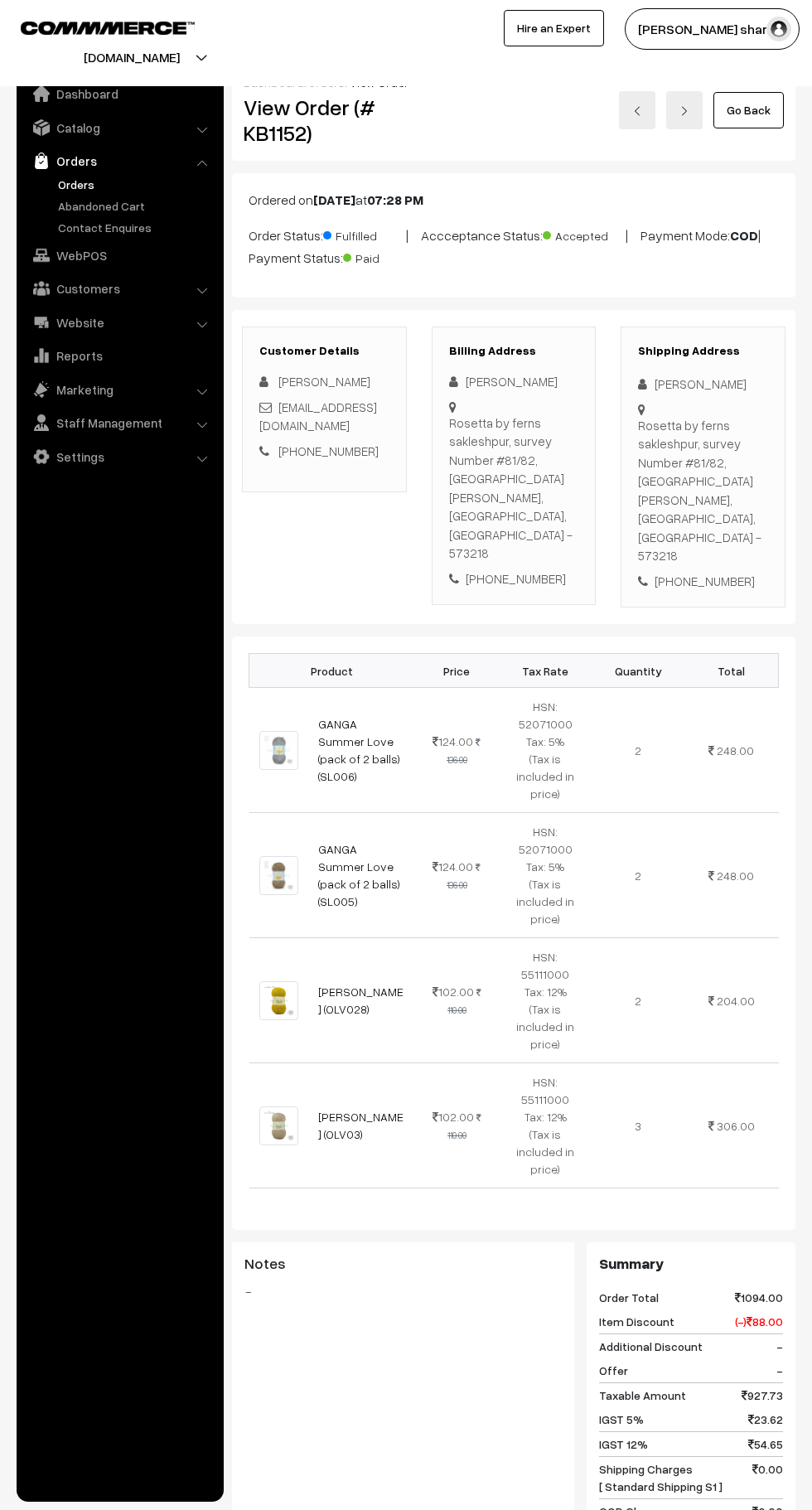
scroll to position [352, 0]
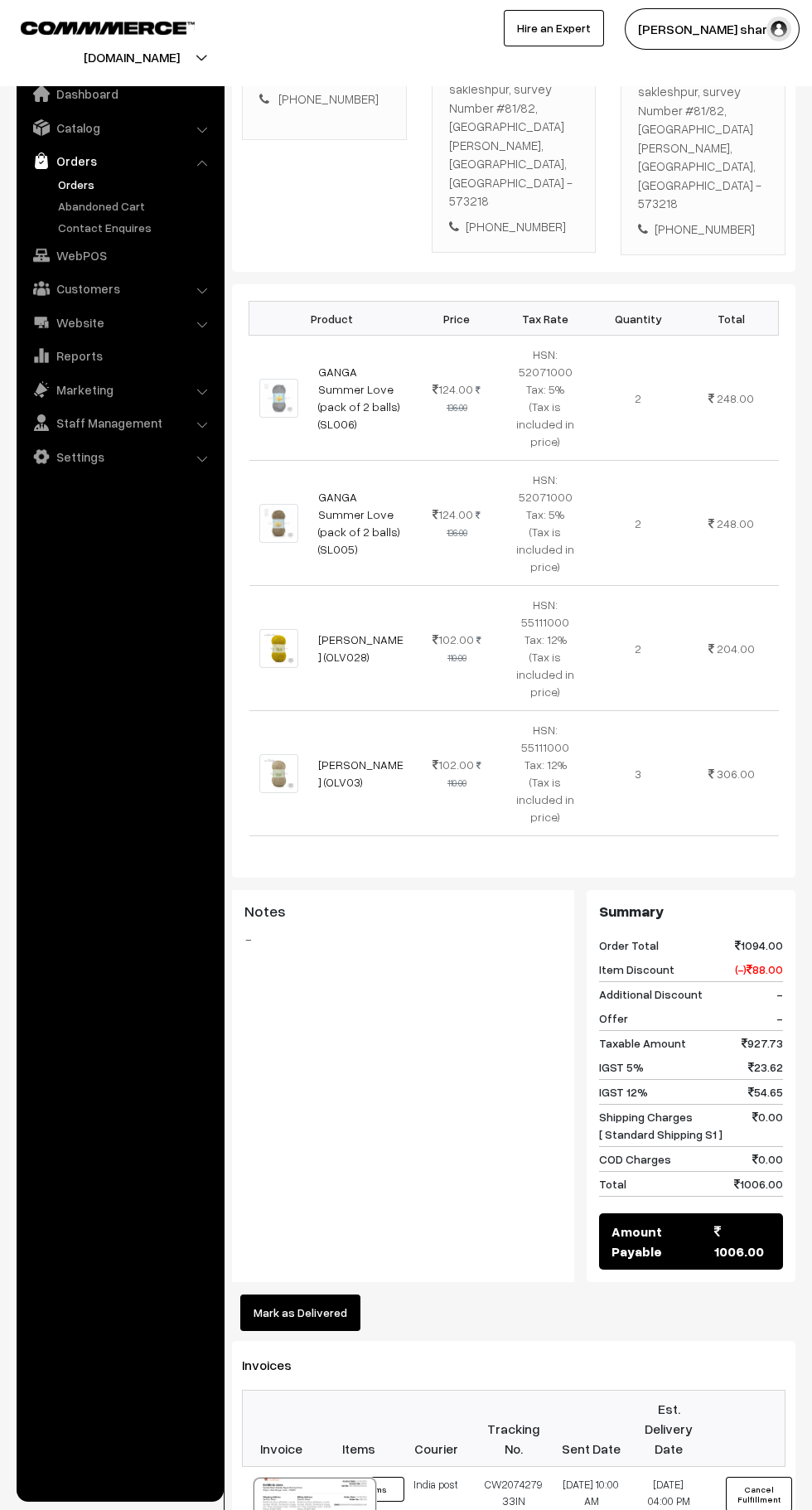
click at [301, 1295] on button "Mark as Delivered" at bounding box center [301, 1313] width 120 height 37
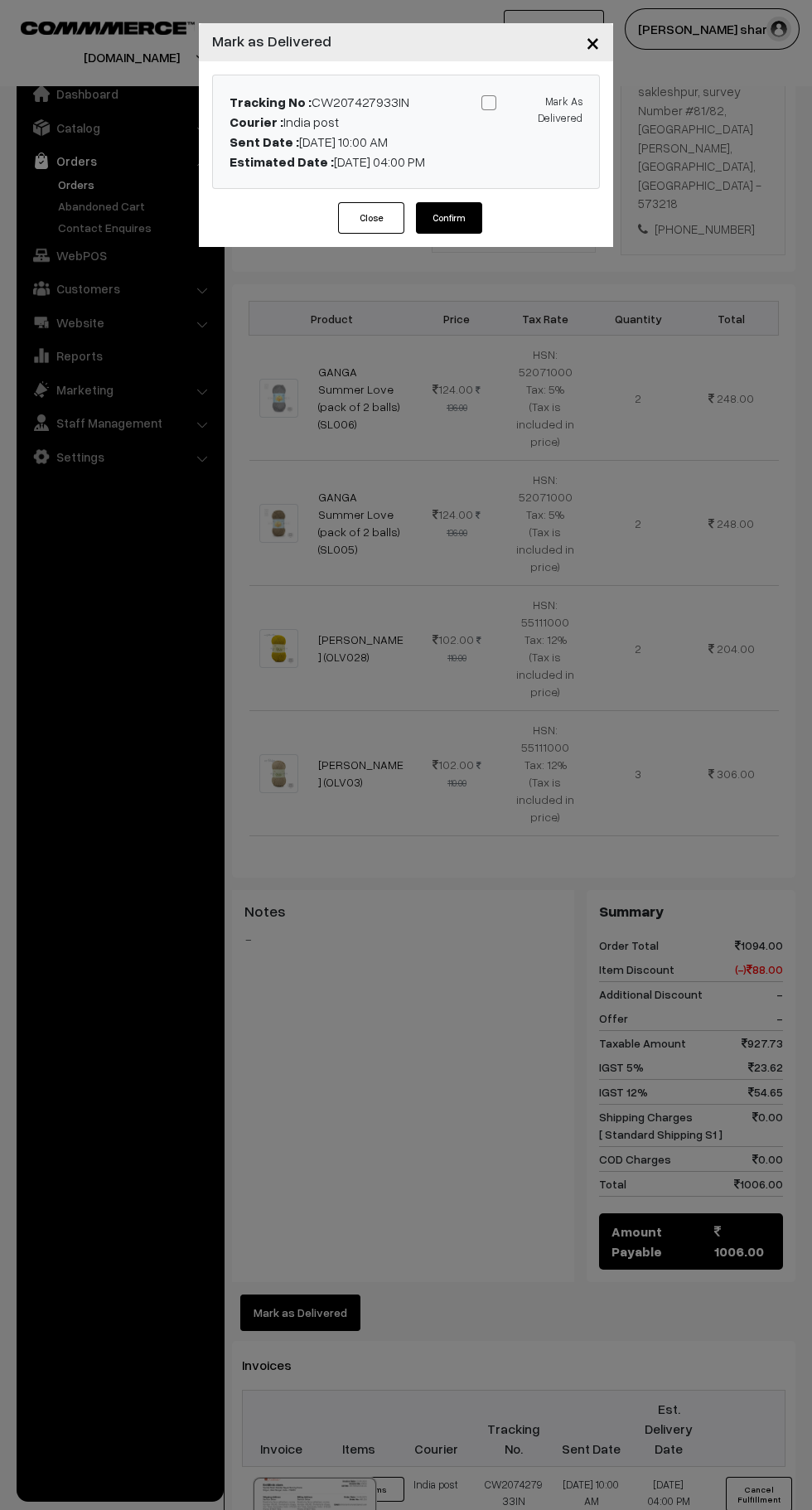
click at [488, 103] on span at bounding box center [488, 102] width 15 height 15
click at [523, 103] on input "Mark As Delivered" at bounding box center [528, 99] width 11 height 11
checkbox input "true"
click at [461, 226] on button "Confirm" at bounding box center [449, 218] width 66 height 32
